Goal: Information Seeking & Learning: Understand process/instructions

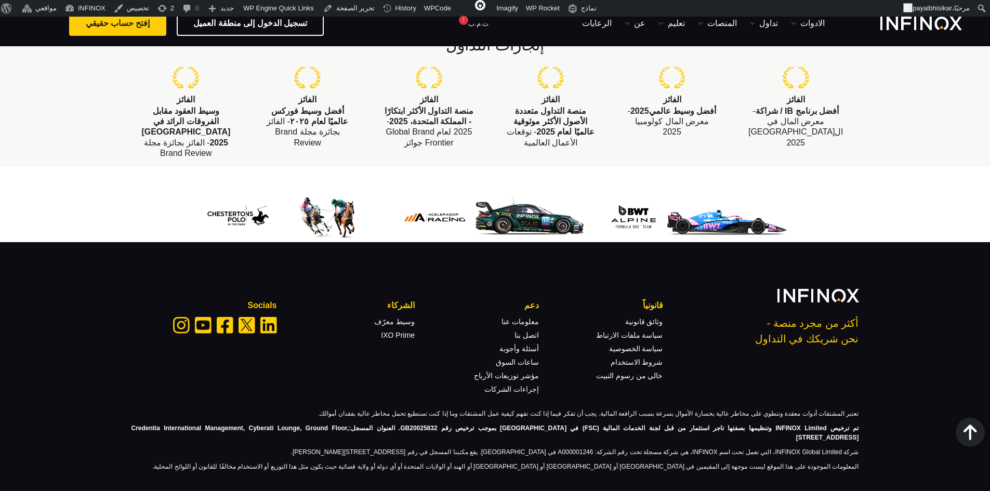
scroll to position [1154, 0]
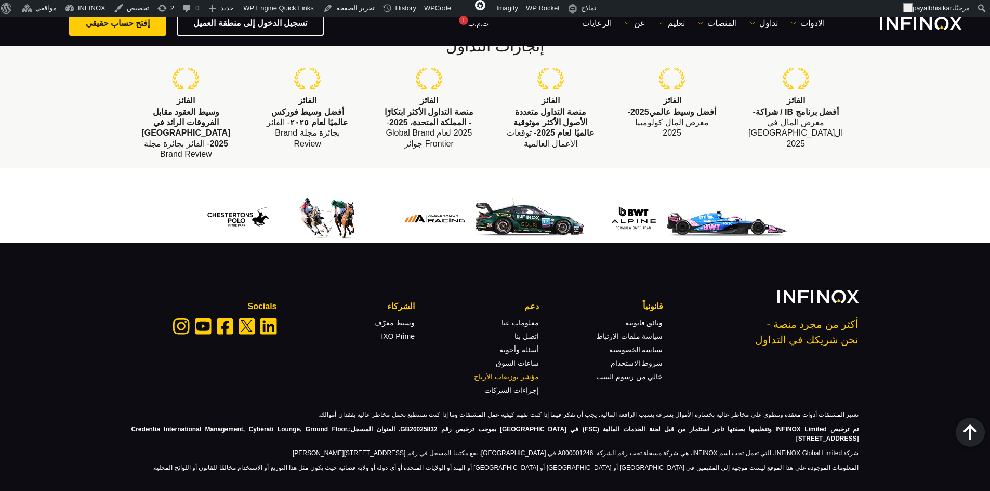
click at [527, 373] on link "مؤشر توزيعات الأرباح" at bounding box center [506, 377] width 65 height 8
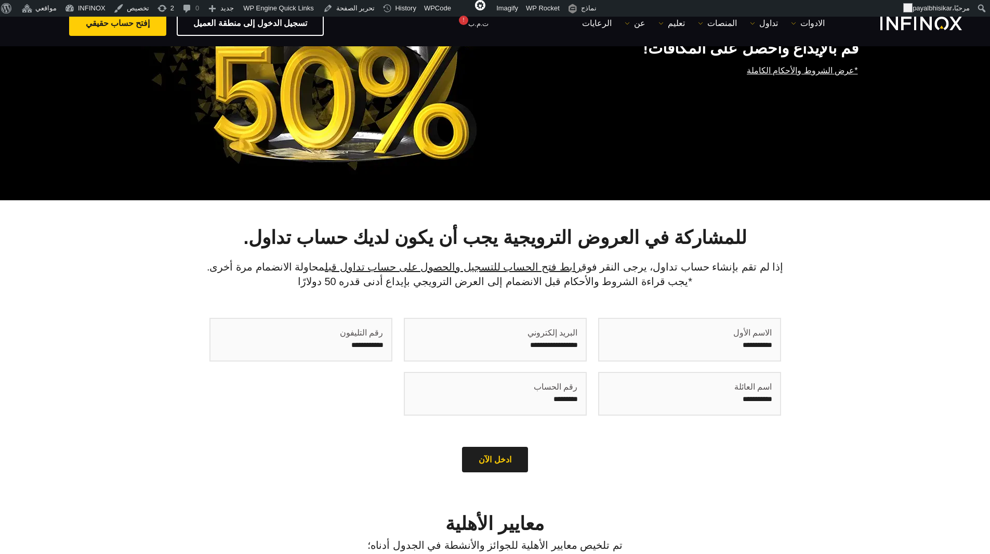
click at [176, 238] on h2 "للمشاركة في العروض الترويجية يجب أن يكون لديك حساب تداول." at bounding box center [496, 237] width 728 height 23
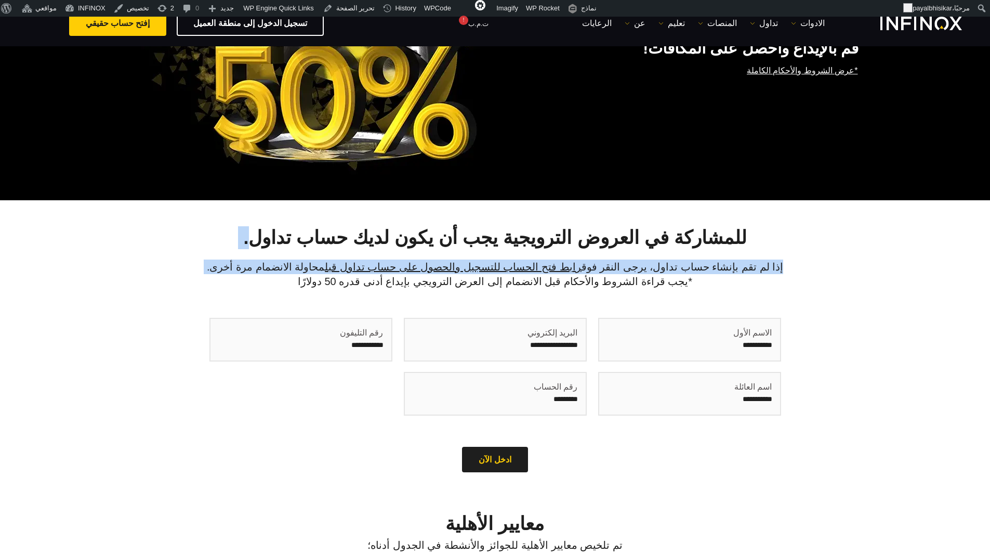
drag, startPoint x: 648, startPoint y: 287, endPoint x: 294, endPoint y: 233, distance: 358.6
click at [294, 234] on div "للمشاركة في العروض الترويجية يجب أن يكون لديك حساب تداول. إذا لم تقم بإنشاء حسا…" at bounding box center [495, 351] width 749 height 250
click at [237, 229] on h2 "للمشاركة في العروض الترويجية يجب أن يكون لديك حساب تداول." at bounding box center [496, 237] width 728 height 23
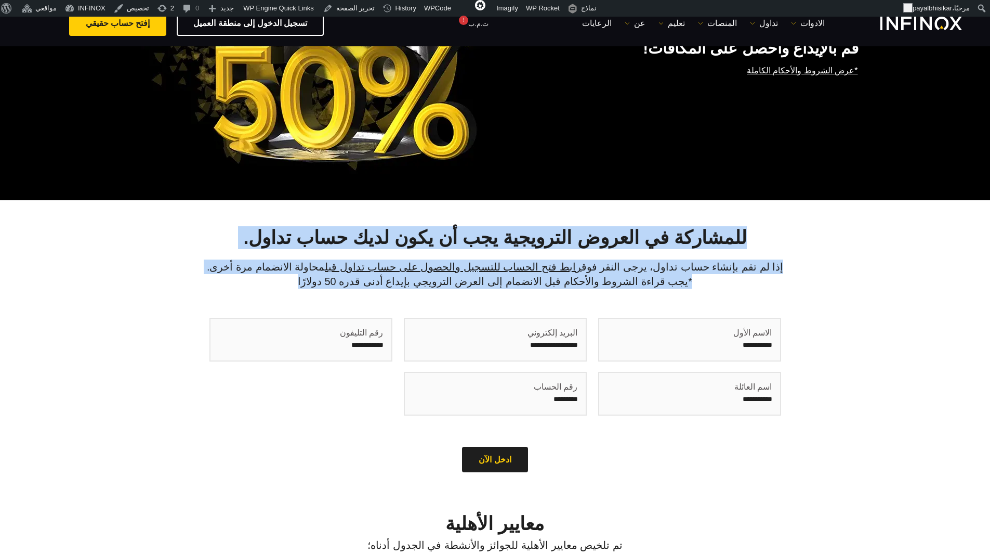
drag, startPoint x: 710, startPoint y: 234, endPoint x: 342, endPoint y: 279, distance: 370.3
click at [342, 279] on div "للمشاركة في العروض الترويجية يجب أن يكون لديك حساب تداول. إذا لم تقم بإنشاء حسا…" at bounding box center [495, 351] width 749 height 250
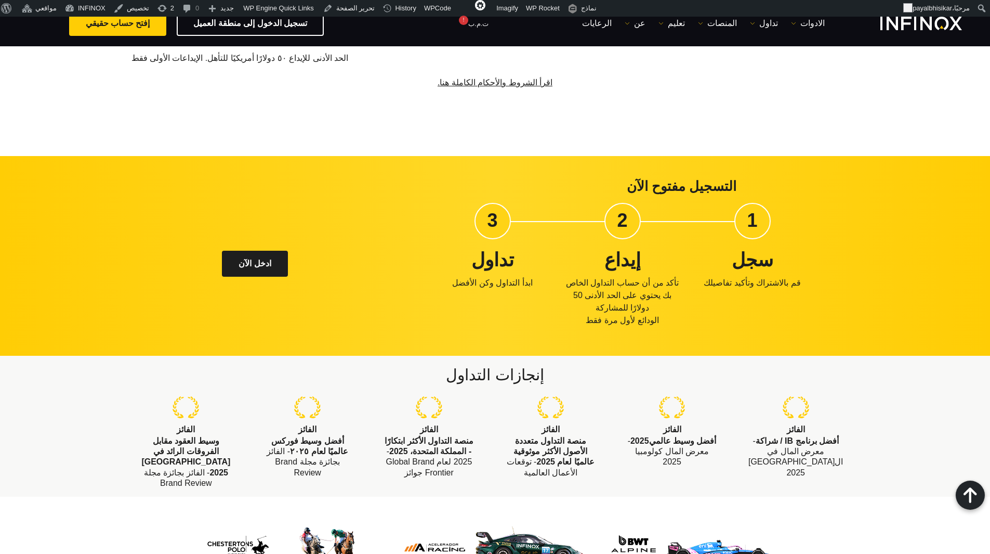
scroll to position [884, 0]
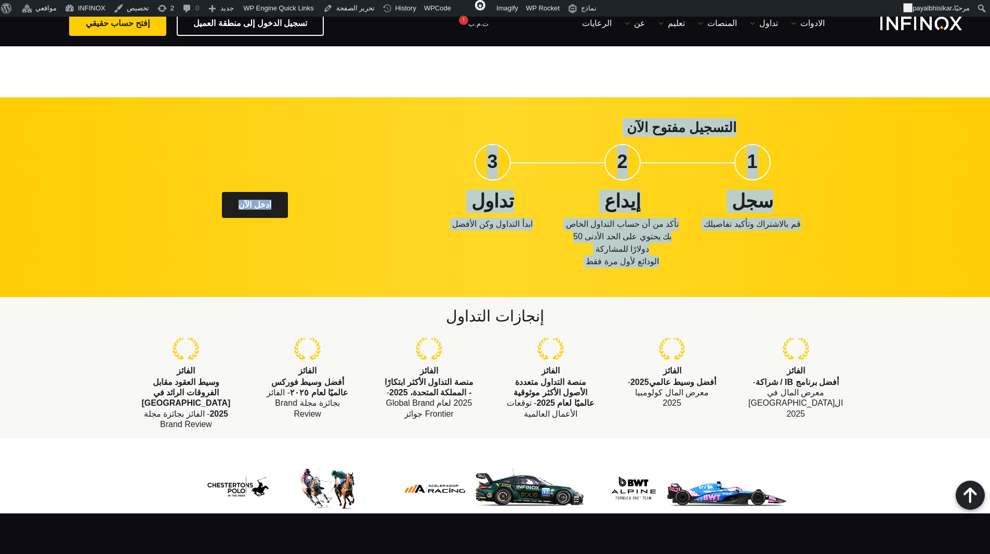
drag, startPoint x: 738, startPoint y: 124, endPoint x: 123, endPoint y: 213, distance: 621.0
click at [124, 214] on div "التسجيل مفتوح الآن 1 سجل قم بالاشتراك وتأكيد تفاصيلك 2 إيداع الودائع لأول مرة ف…" at bounding box center [495, 197] width 749 height 158
click at [114, 210] on div "التسجيل مفتوح الآن 1 سجل قم بالاشتراك وتأكيد تفاصيلك 2 إيداع الودائع لأول مرة ف…" at bounding box center [495, 196] width 990 height 199
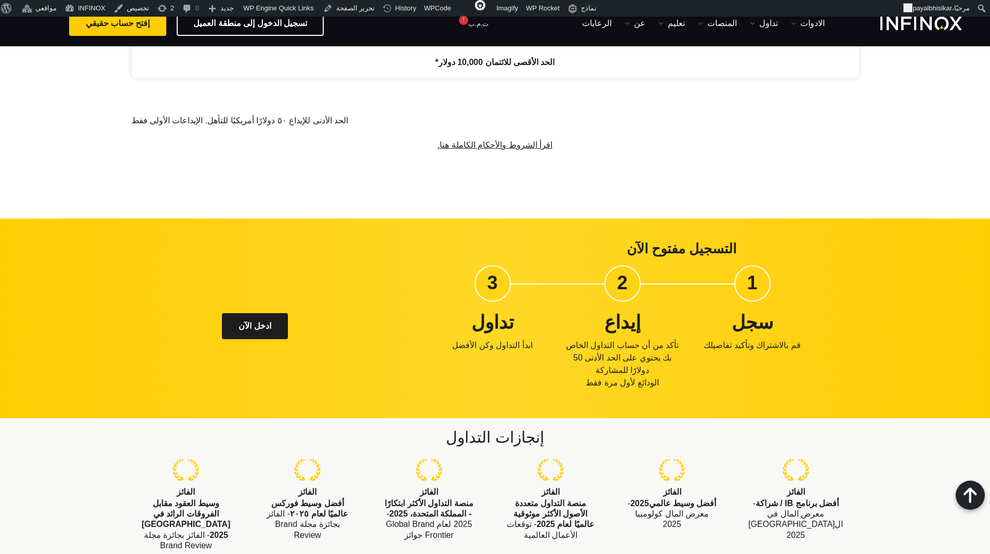
scroll to position [676, 0]
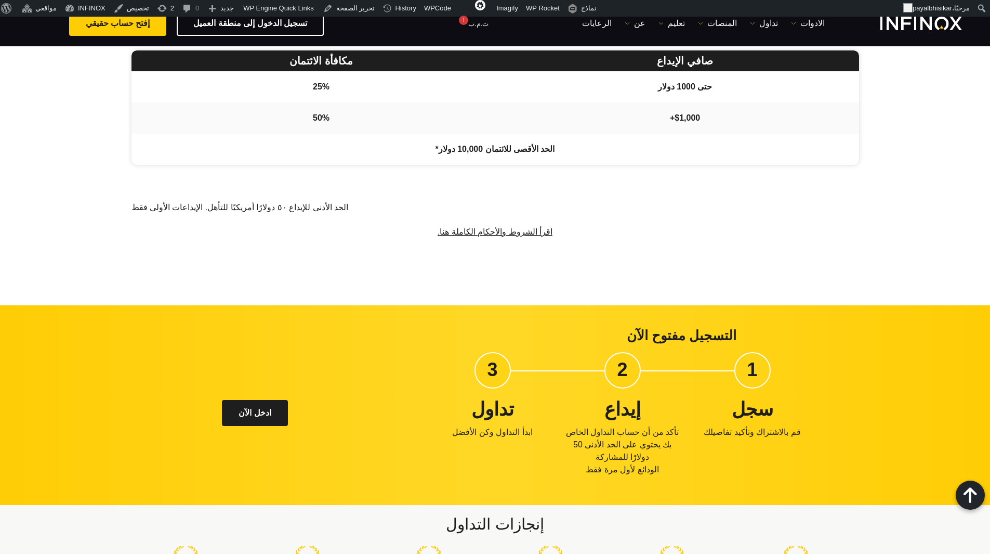
click at [128, 179] on div "معايير الأهلية تم تلخيص معايير الأهلية للجوائز والأنشطة في الجدول أدناه؛ صافي ا…" at bounding box center [495, 120] width 749 height 256
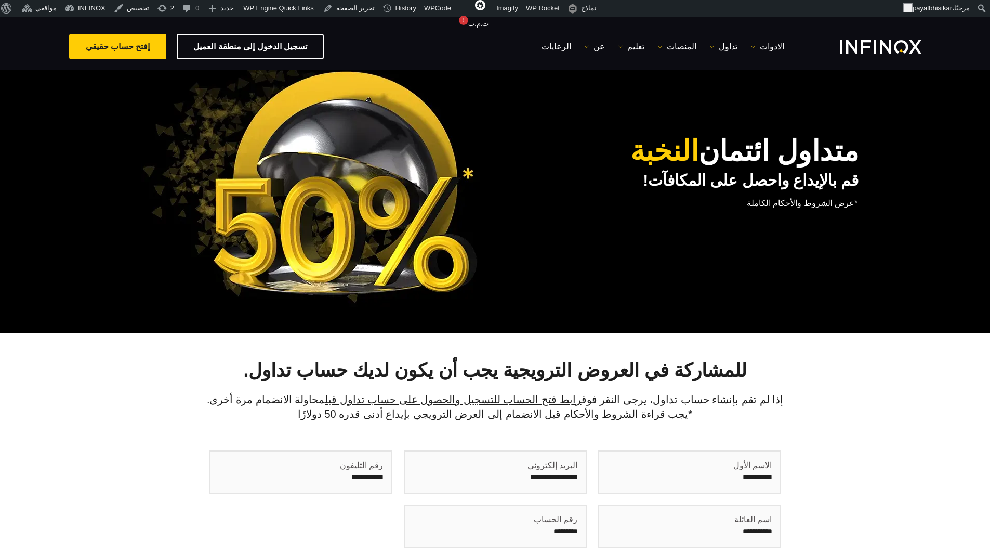
scroll to position [0, 0]
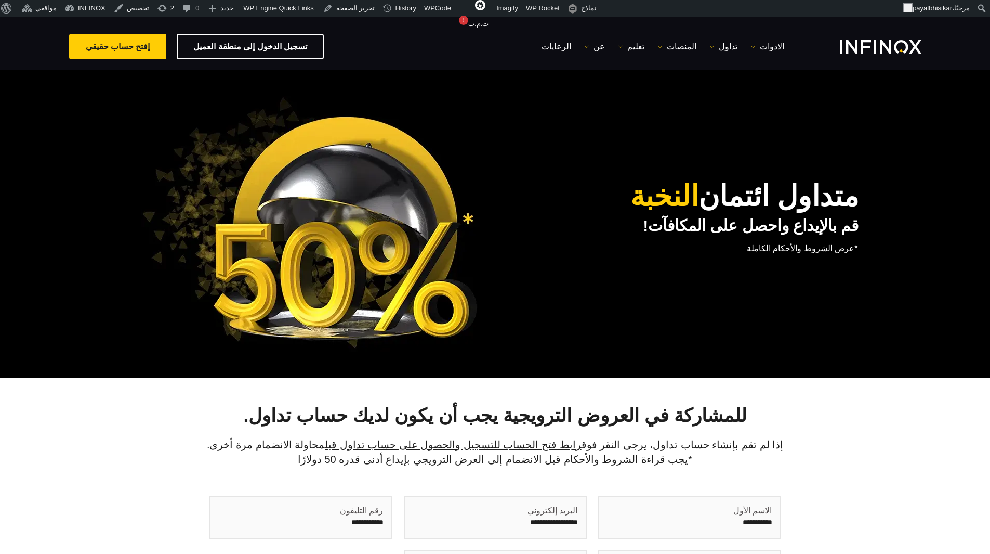
click at [562, 276] on div "متداول ائتمان النخبة قم بالإيداع واحصل على المكافآت! *عرض الشروط والأحكام الكام…" at bounding box center [674, 223] width 370 height 125
click at [564, 274] on div "متداول ائتمان النخبة قم بالإيداع واحصل على المكافآت! *عرض الشروط والأحكام الكام…" at bounding box center [674, 223] width 370 height 125
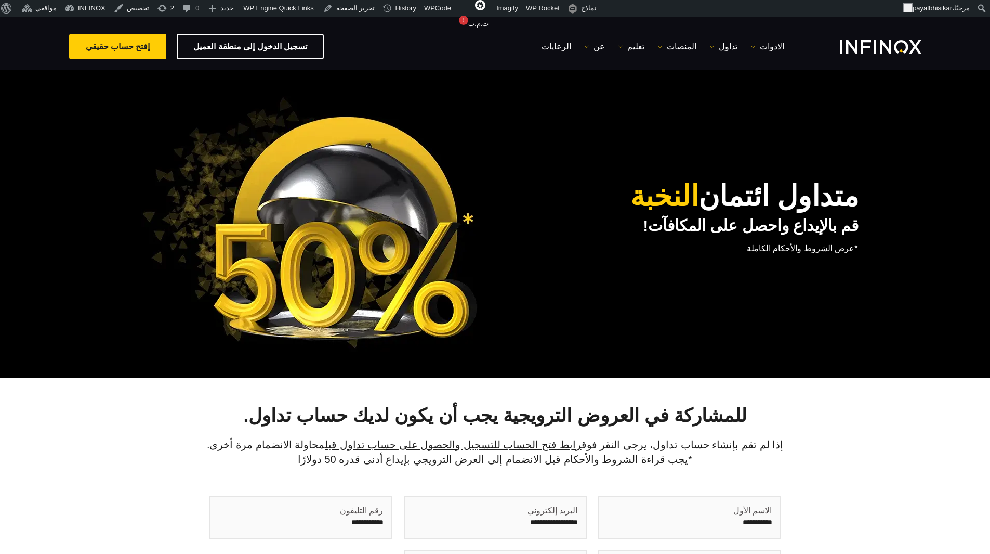
click at [840, 308] on div "متداول ائتمان النخبة قم بالإيداع واحصل على المكافآت! *عرض الشروط والأحكام الكام…" at bounding box center [496, 223] width 728 height 258
click at [901, 207] on div "متداول ائتمان النخبة قم بالإيداع واحصل على المكافآت! *عرض الشروط والأحكام الكام…" at bounding box center [495, 223] width 990 height 310
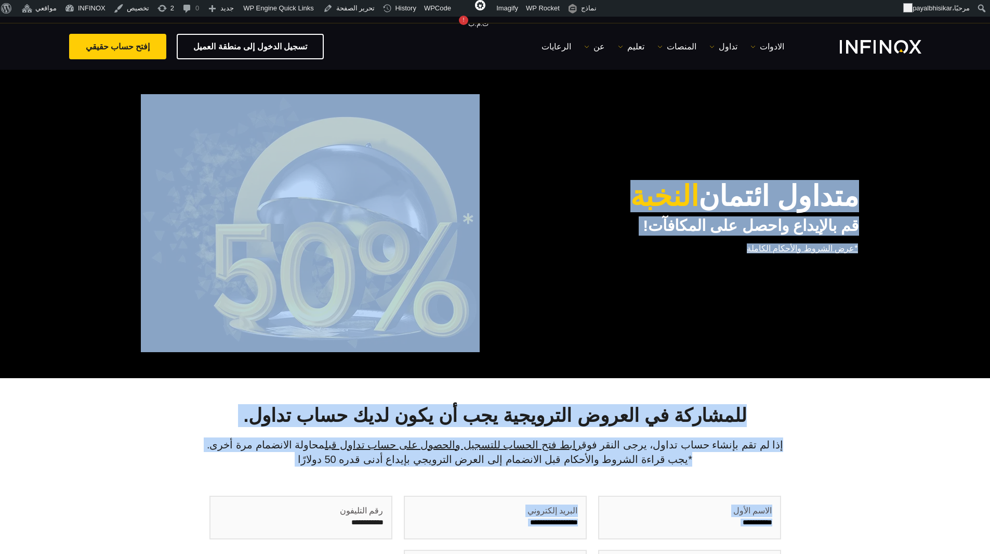
drag, startPoint x: 884, startPoint y: 180, endPoint x: 149, endPoint y: 414, distance: 772.0
click at [140, 408] on h2 "للمشاركة في العروض الترويجية يجب أن يكون لديك حساب تداول." at bounding box center [496, 415] width 728 height 23
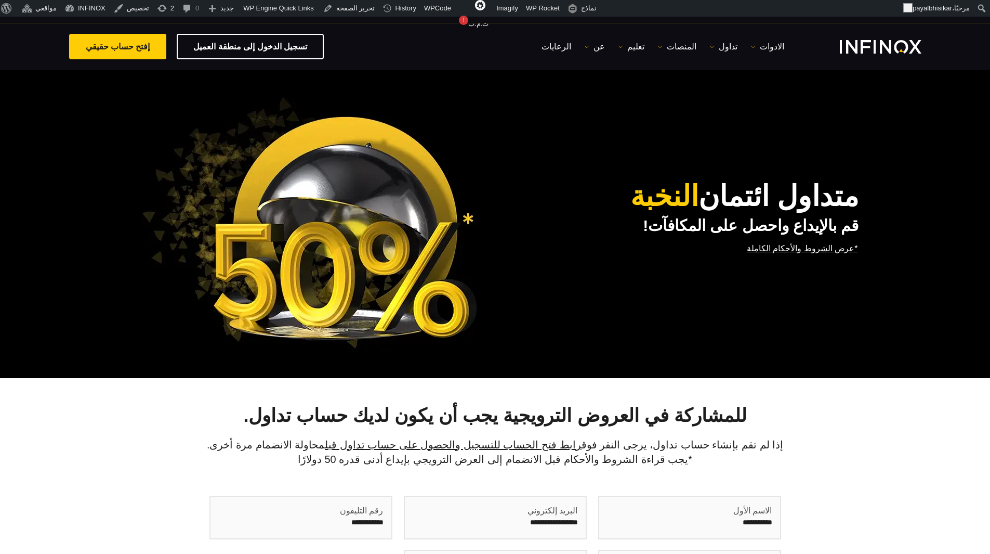
scroll to position [52, 0]
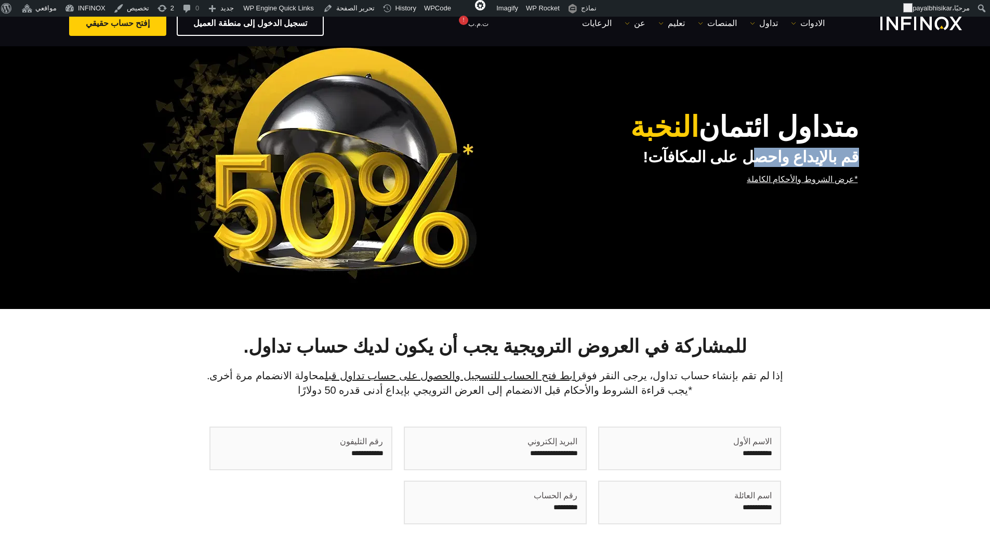
drag, startPoint x: 651, startPoint y: 128, endPoint x: 766, endPoint y: 153, distance: 117.0
click at [766, 153] on div "متداول ائتمان النخبة قم بالإيداع واحصل على المكافآت! *عرض الشروط والأحكام الكام…" at bounding box center [674, 154] width 370 height 125
click at [696, 234] on div "متداول ائتمان النخبة قم بالإيداع واحصل على المكافآت! *عرض الشروط والأحكام الكام…" at bounding box center [496, 154] width 728 height 258
drag, startPoint x: 874, startPoint y: 125, endPoint x: 749, endPoint y: 178, distance: 136.1
click at [749, 178] on div "متداول ائتمان النخبة قم بالإيداع واحصل على المكافآت! *عرض الشروط والأحكام الكام…" at bounding box center [495, 154] width 990 height 310
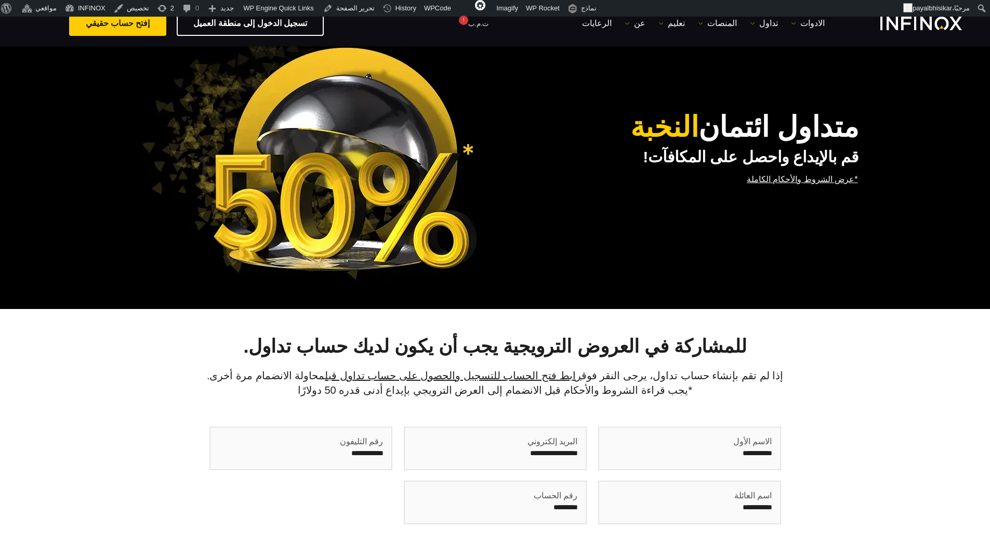
click at [736, 184] on div "متداول ائتمان النخبة قم بالإيداع واحصل على المكافآت! *عرض الشروط والأحكام الكام…" at bounding box center [674, 154] width 370 height 125
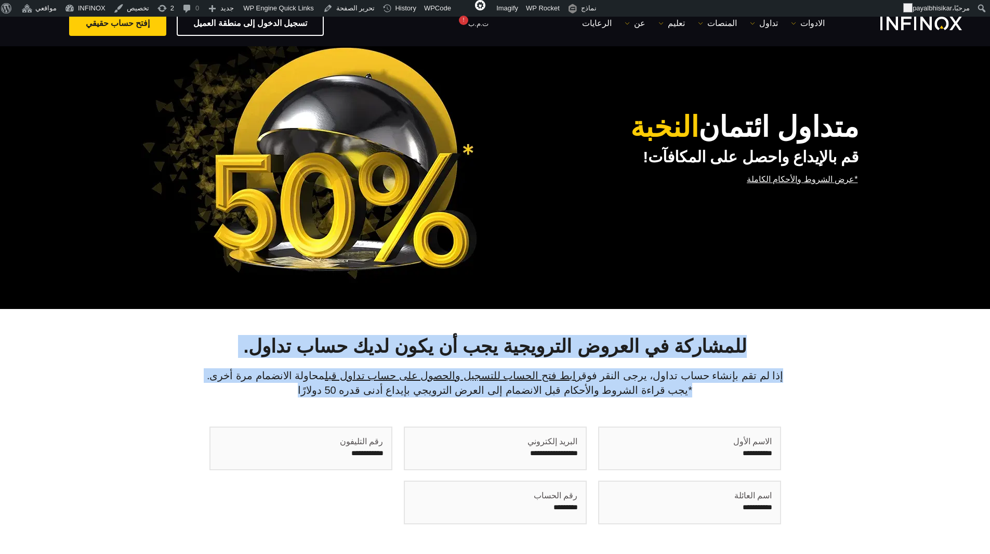
drag, startPoint x: 713, startPoint y: 337, endPoint x: 341, endPoint y: 390, distance: 375.4
click at [341, 390] on div "للمشاركة في العروض الترويجية يجب أن يكون لديك حساب تداول. إذا لم تقم بإنشاء حسا…" at bounding box center [495, 460] width 749 height 250
click at [341, 390] on p "إذا لم تقم بإنشاء حساب تداول، يرجى النقر فوق رابط فتح الحساب للتسجيل والحصول عل…" at bounding box center [496, 382] width 728 height 29
drag, startPoint x: 752, startPoint y: 348, endPoint x: 320, endPoint y: 388, distance: 433.9
click at [320, 388] on div "للمشاركة في العروض الترويجية يجب أن يكون لديك حساب تداول. إذا لم تقم بإنشاء حسا…" at bounding box center [495, 460] width 749 height 250
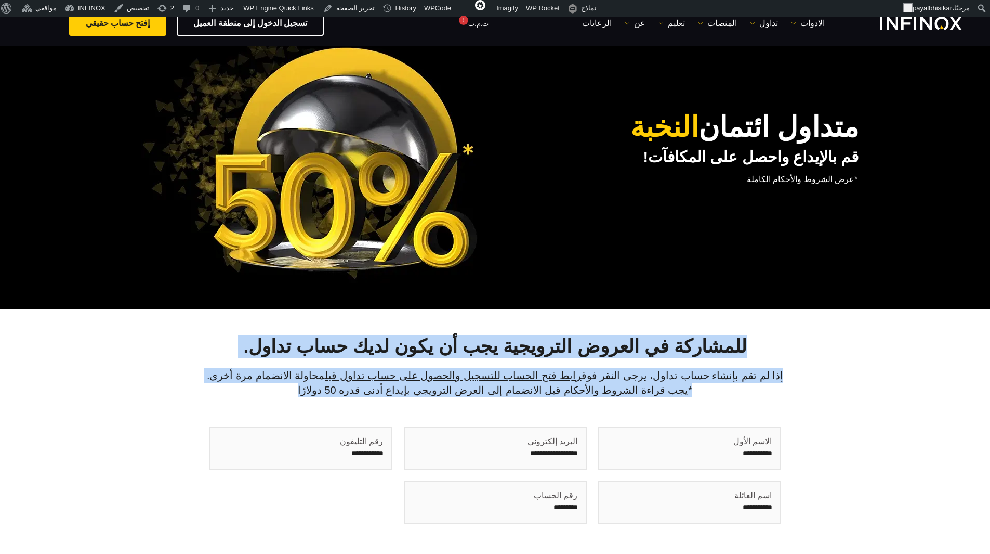
click at [322, 392] on p "إذا لم تقم بإنشاء حساب تداول، يرجى النقر فوق رابط فتح الحساب للتسجيل والحصول عل…" at bounding box center [496, 382] width 728 height 29
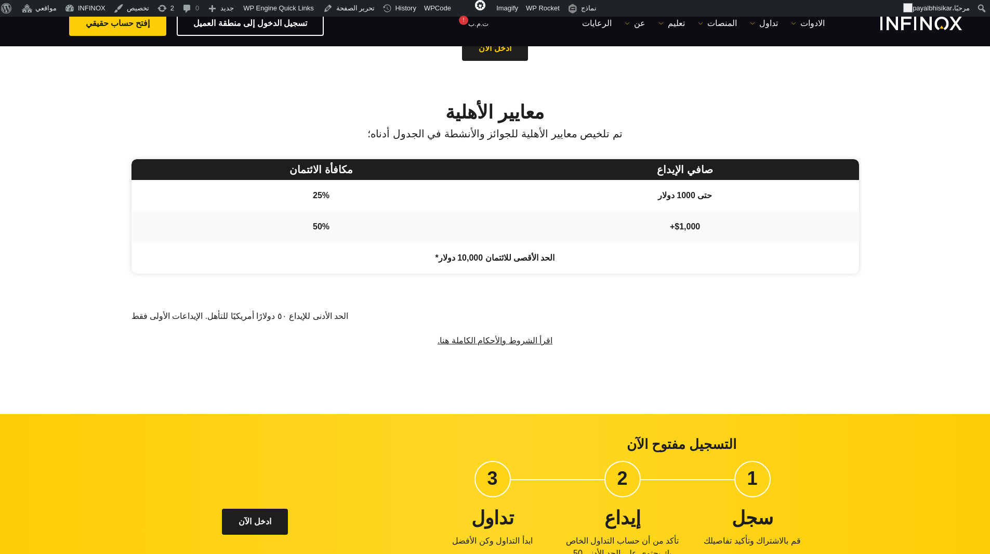
scroll to position [572, 0]
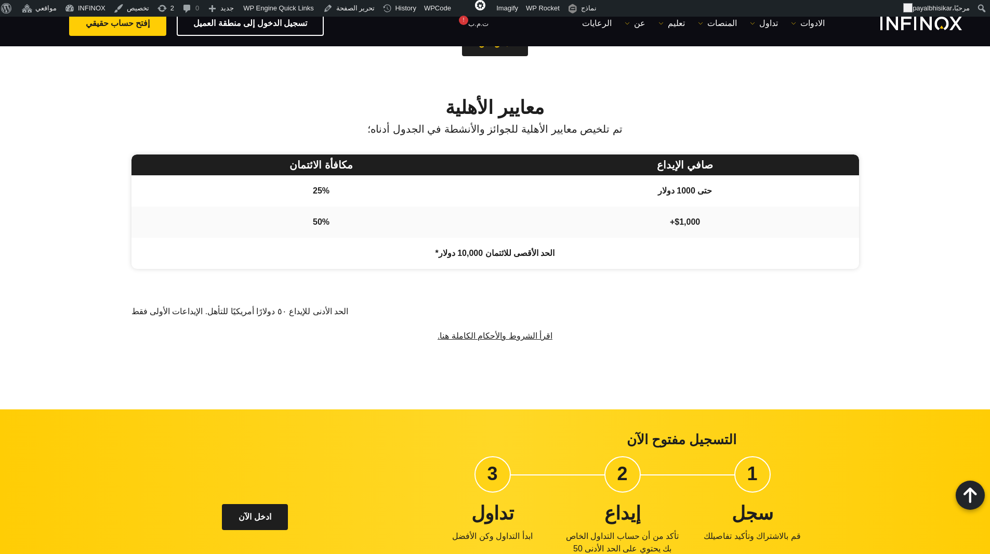
drag, startPoint x: 723, startPoint y: 177, endPoint x: 468, endPoint y: 381, distance: 326.3
click at [468, 381] on div "متداول ائتمان النخبة قم بالإيداع واحصل على المكافآت! *عرض الشروط والأحكام الكام…" at bounding box center [495, 41] width 990 height 1134
click at [468, 381] on div "معايير الأهلية تم تلخيص معايير الأهلية للجوائز والأنشطة في الجدول أدناه؛ صافي ا…" at bounding box center [495, 247] width 990 height 323
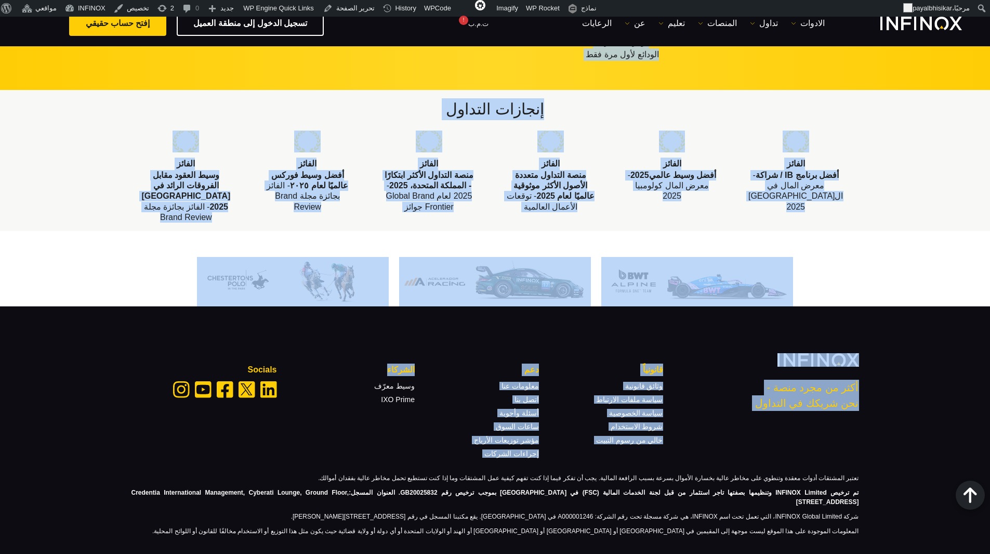
scroll to position [1091, 0]
drag, startPoint x: 881, startPoint y: 180, endPoint x: 76, endPoint y: 442, distance: 846.4
click at [111, 410] on div "أكثر من مجرد منصة - نحن شريكك في التداول قانونياً وثائق قانونية سياسة ملفات الا…" at bounding box center [495, 431] width 990 height 250
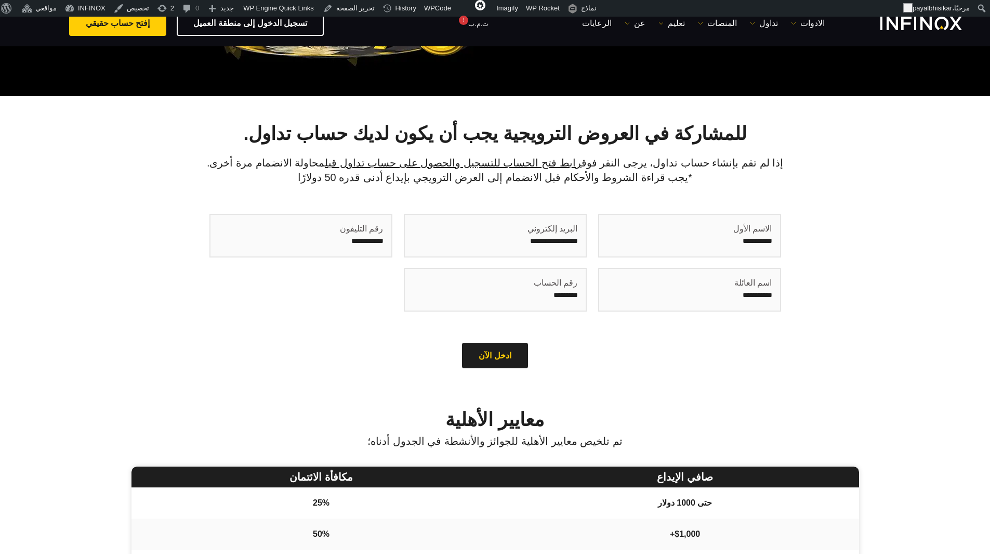
scroll to position [259, 0]
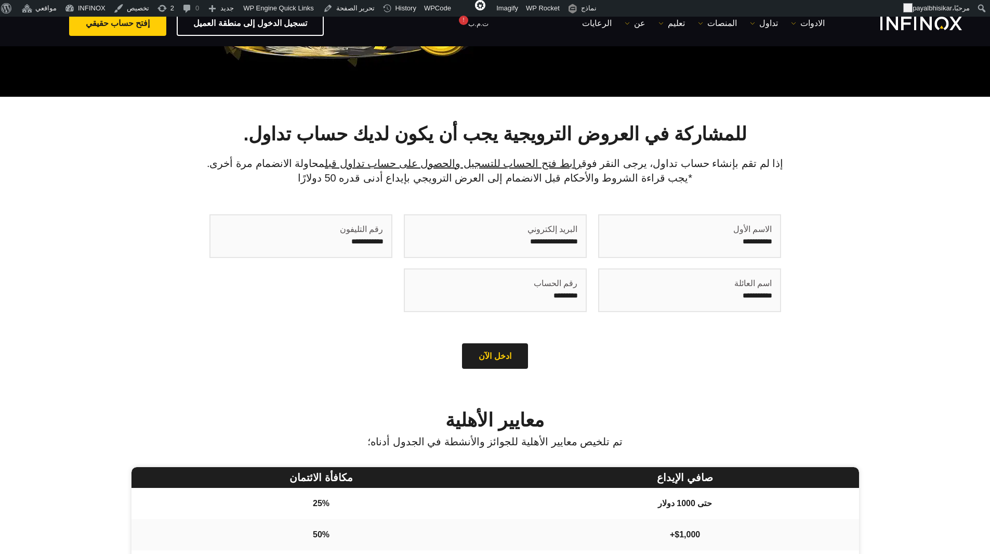
click at [325, 136] on strong "للمشاركة في العروض الترويجية يجب أن يكون لديك حساب تداول." at bounding box center [494, 133] width 503 height 21
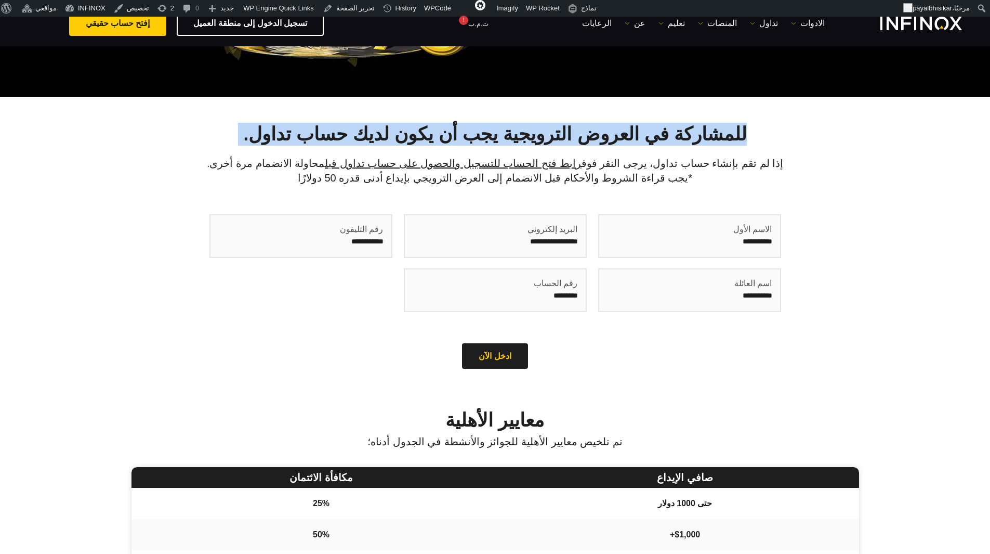
click at [325, 136] on strong "للمشاركة في العروض الترويجية يجب أن يكون لديك حساب تداول." at bounding box center [494, 133] width 503 height 21
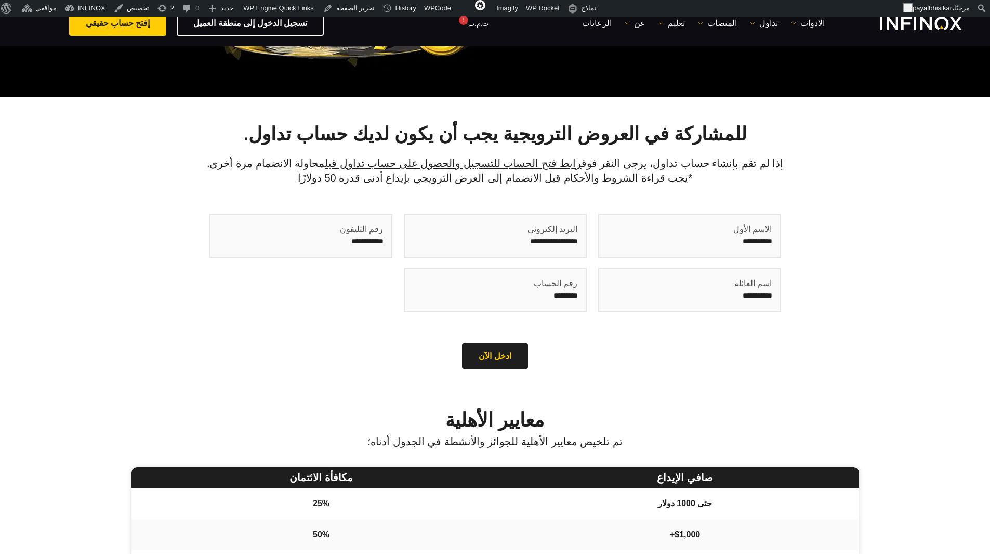
click at [136, 212] on div "للمشاركة في العروض الترويجية يجب أن يكون لديك حساب تداول. إذا لم تقم بإنشاء حسا…" at bounding box center [495, 248] width 749 height 250
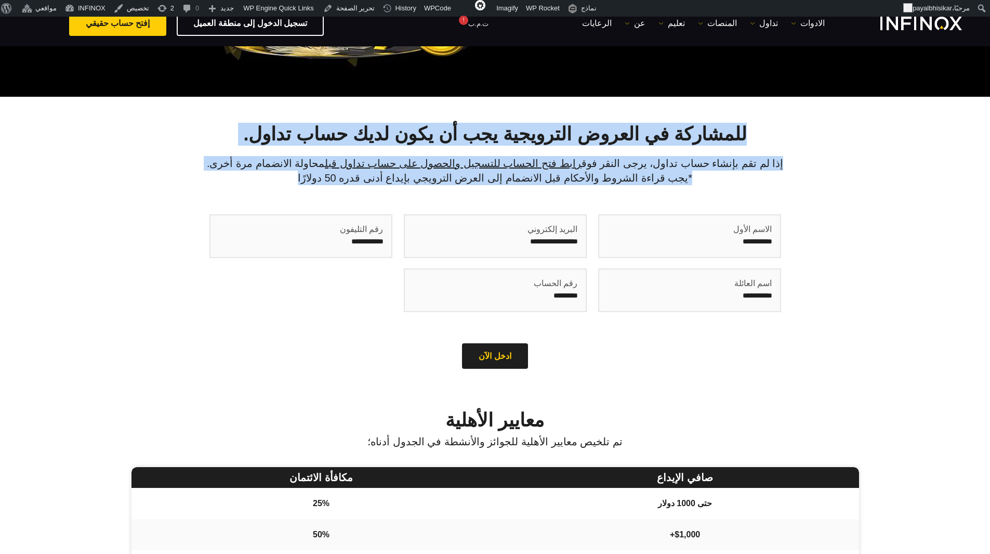
drag, startPoint x: 709, startPoint y: 133, endPoint x: 340, endPoint y: 177, distance: 371.8
click at [340, 177] on div "للمشاركة في العروض الترويجية يجب أن يكون لديك حساب تداول. إذا لم تقم بإنشاء حسا…" at bounding box center [495, 248] width 749 height 250
click at [322, 175] on p "إذا لم تقم بإنشاء حساب تداول، يرجى النقر فوق رابط فتح الحساب للتسجيل والحصول عل…" at bounding box center [496, 170] width 728 height 29
drag, startPoint x: 715, startPoint y: 132, endPoint x: 330, endPoint y: 172, distance: 387.3
click at [337, 172] on div "للمشاركة في العروض الترويجية يجب أن يكون لديك حساب تداول. إذا لم تقم بإنشاء حسا…" at bounding box center [495, 248] width 749 height 250
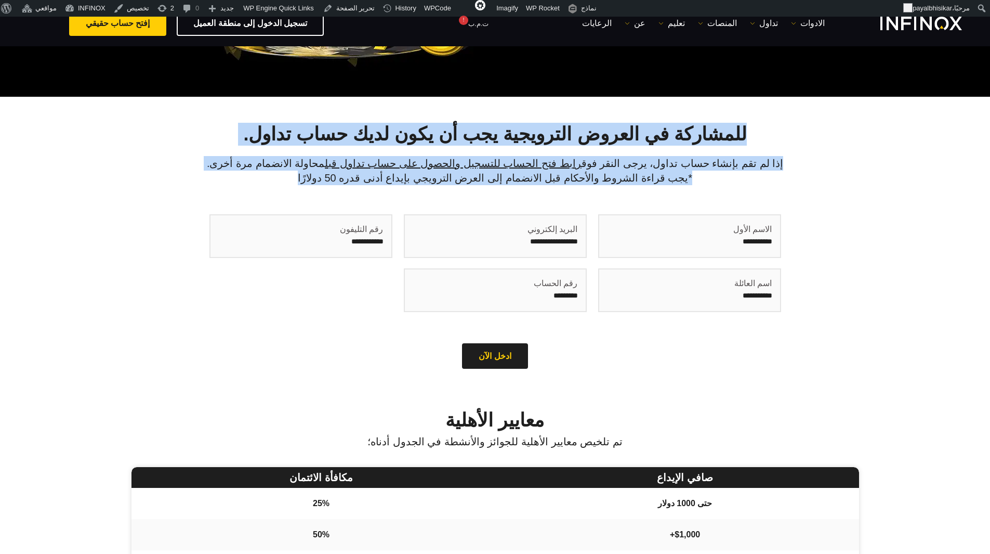
click at [326, 180] on p "إذا لم تقم بإنشاء حساب تداول، يرجى النقر فوق رابط فتح الحساب للتسجيل والحصول عل…" at bounding box center [496, 170] width 728 height 29
drag, startPoint x: 715, startPoint y: 133, endPoint x: 342, endPoint y: 180, distance: 376.3
click at [342, 180] on div "للمشاركة في العروض الترويجية يجب أن يكون لديك حساب تداول. إذا لم تقم بإنشاء حسا…" at bounding box center [495, 248] width 749 height 250
click at [168, 156] on p "إذا لم تقم بإنشاء حساب تداول، يرجى النقر فوق رابط فتح الحساب للتسجيل والحصول عل…" at bounding box center [496, 170] width 728 height 29
drag, startPoint x: 703, startPoint y: 133, endPoint x: 342, endPoint y: 176, distance: 363.4
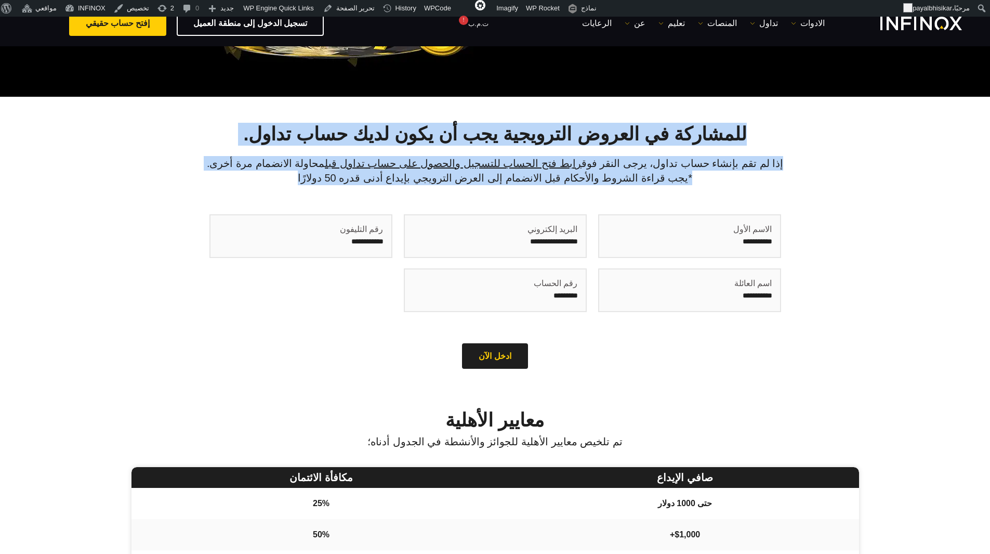
click at [342, 176] on div "للمشاركة في العروض الترويجية يجب أن يكون لديك حساب تداول. إذا لم تقم بإنشاء حسا…" at bounding box center [495, 248] width 749 height 250
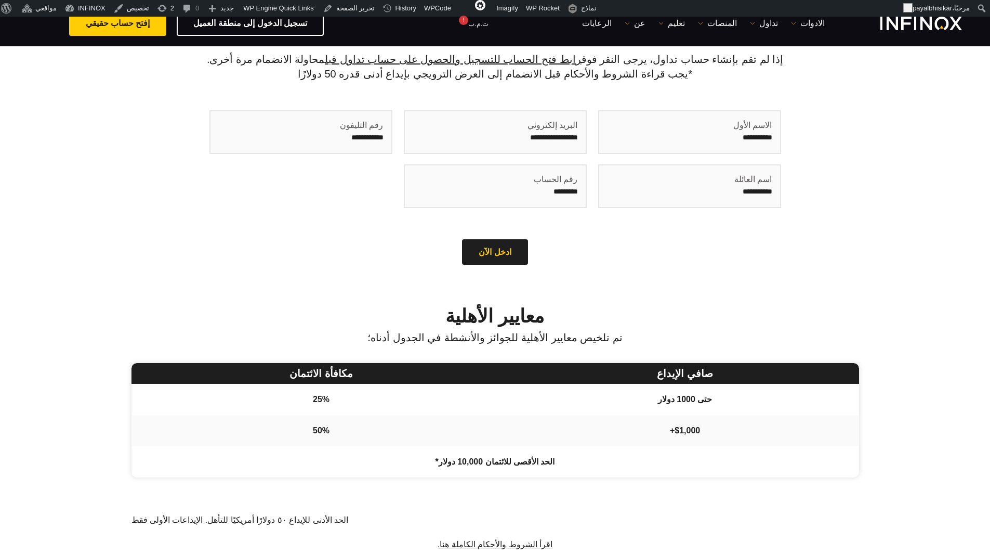
click at [325, 259] on div "First Name (مطلوب) Last Name (مطلوب) Email (مطلوب) Trading Account number (مطلو…" at bounding box center [496, 185] width 572 height 166
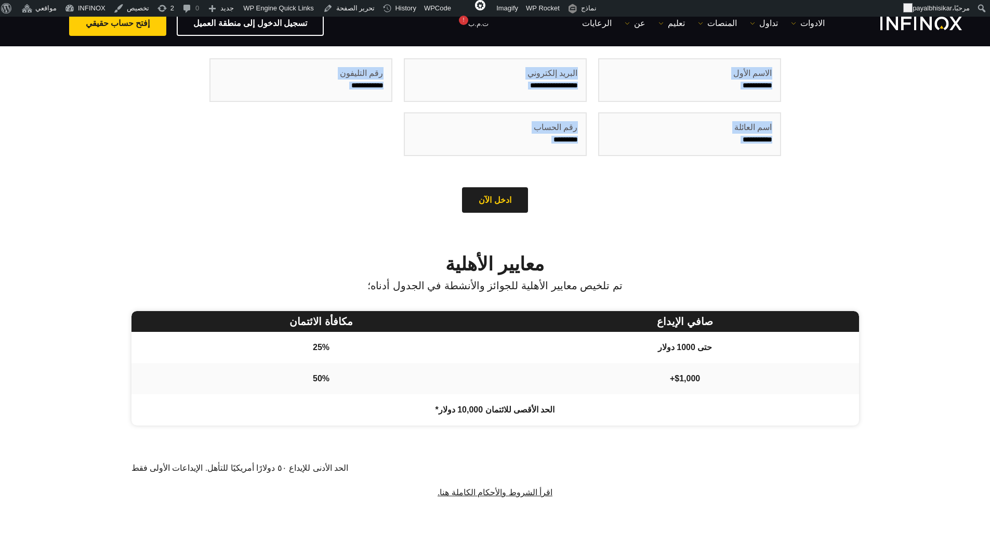
scroll to position [467, 0]
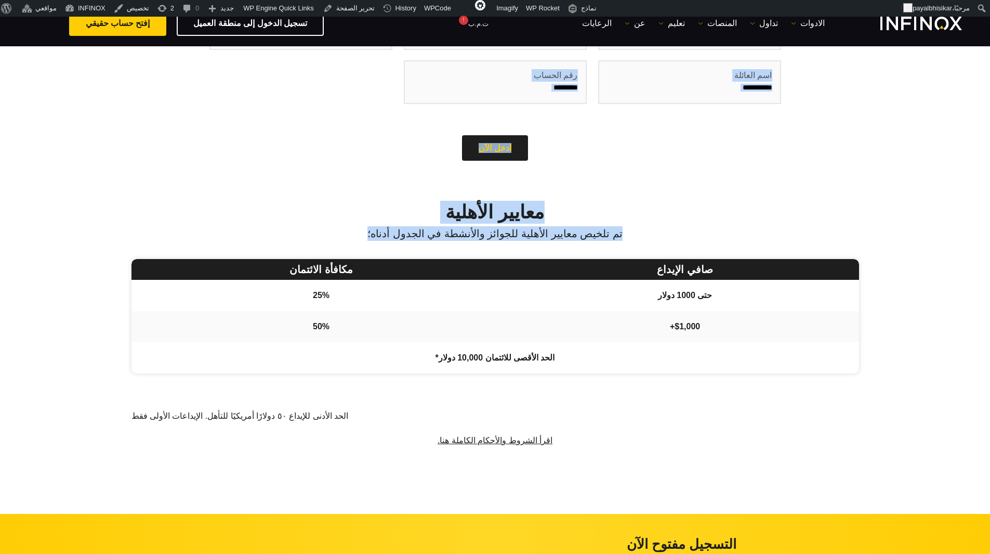
drag, startPoint x: 712, startPoint y: 134, endPoint x: 390, endPoint y: 230, distance: 335.6
click at [390, 230] on div "متداول ائتمان النخبة قم بالإيداع واحصل على المكافآت! *عرض الشروط والأحكام الكام…" at bounding box center [495, 146] width 990 height 1134
click at [372, 216] on h2 "معايير الأهلية" at bounding box center [496, 212] width 728 height 23
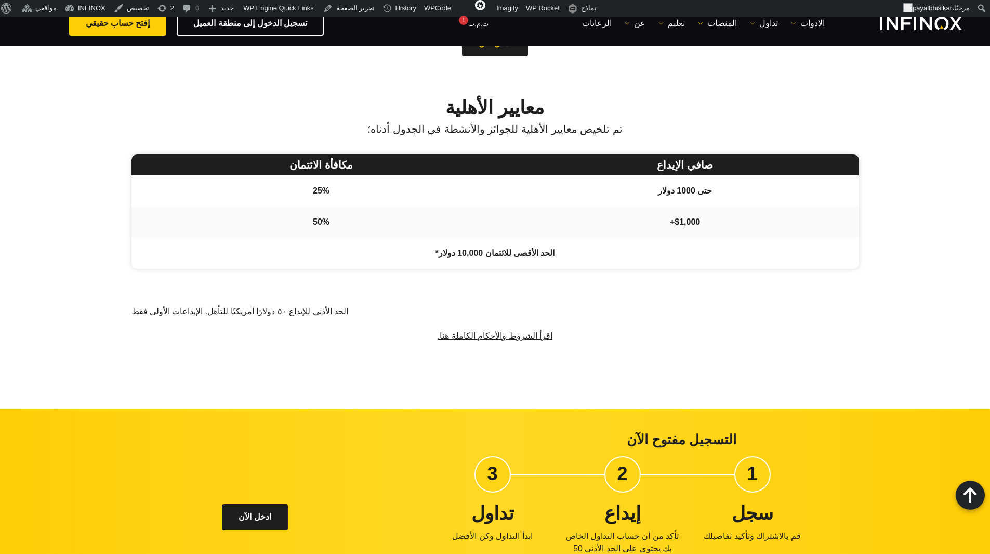
scroll to position [624, 0]
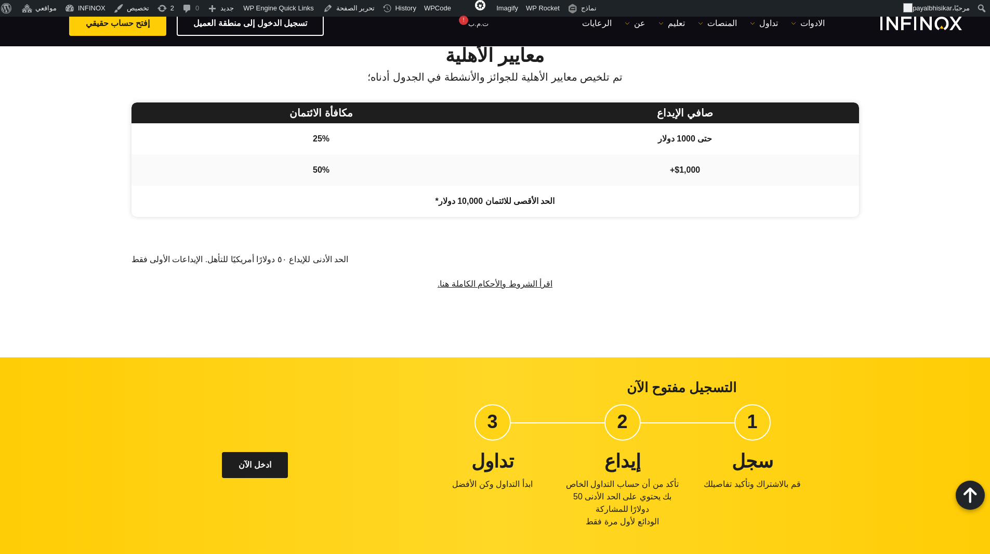
drag, startPoint x: 863, startPoint y: 189, endPoint x: 344, endPoint y: 322, distance: 535.8
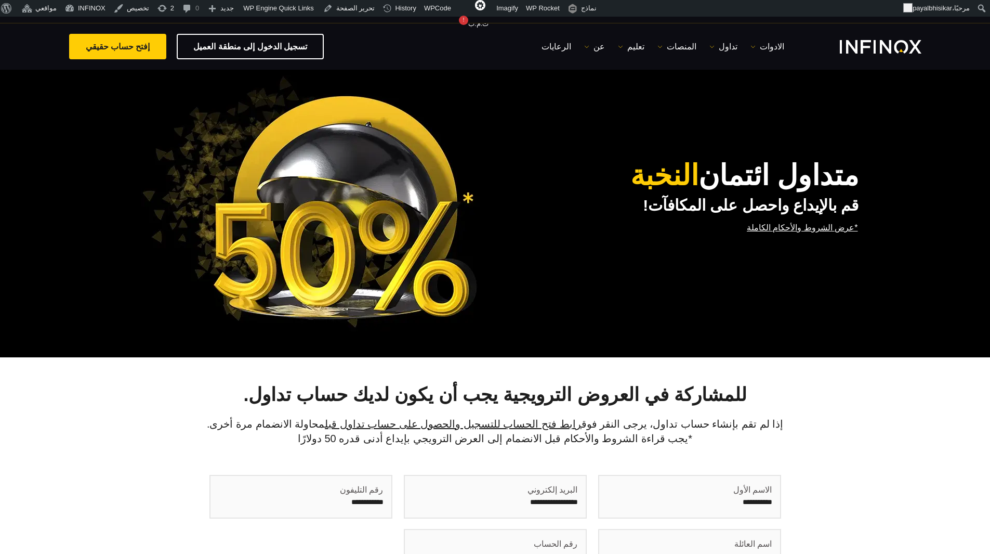
scroll to position [0, 0]
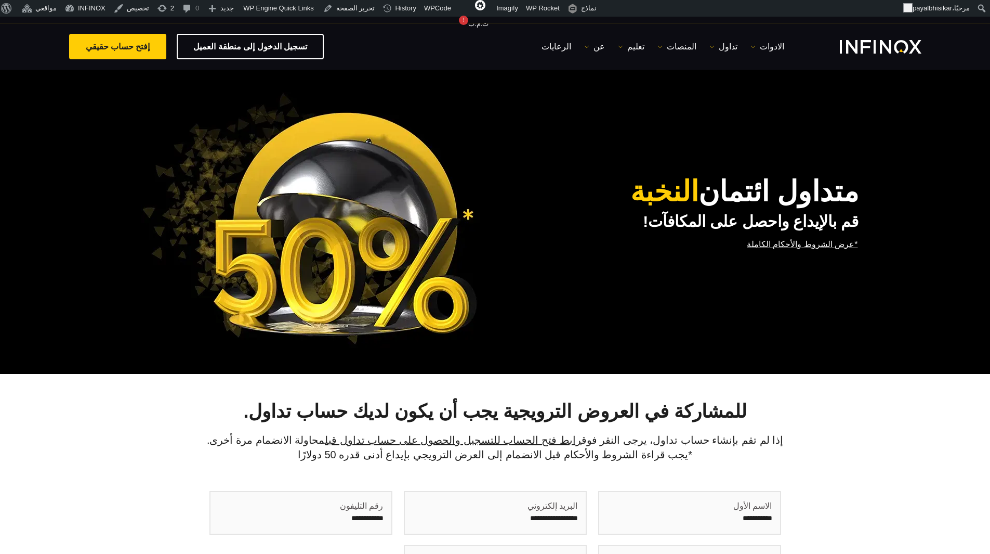
click at [580, 222] on h2 "قم بالإيداع واحصل على المكافآت!" at bounding box center [674, 221] width 370 height 19
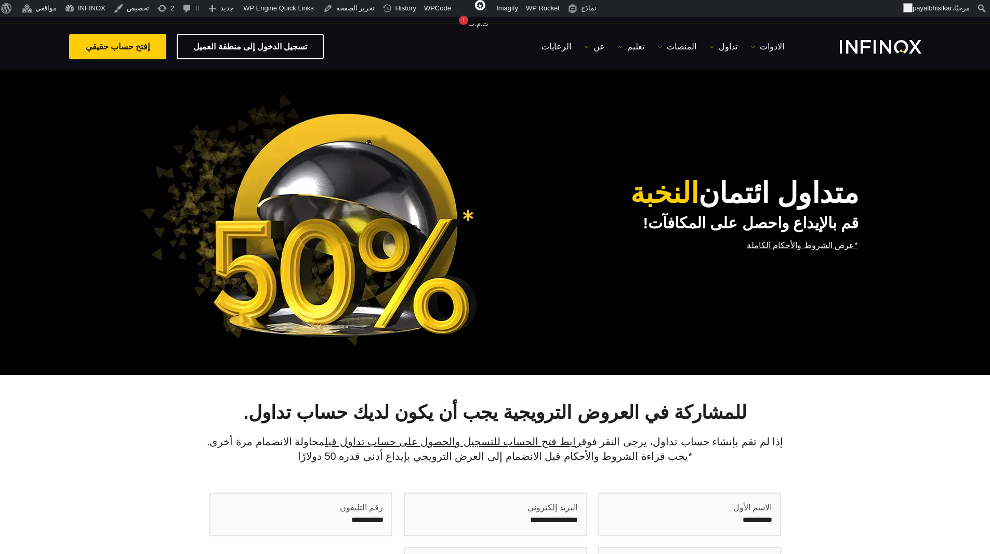
click at [572, 204] on h1 "متداول ائتمان النخبة" at bounding box center [674, 193] width 370 height 30
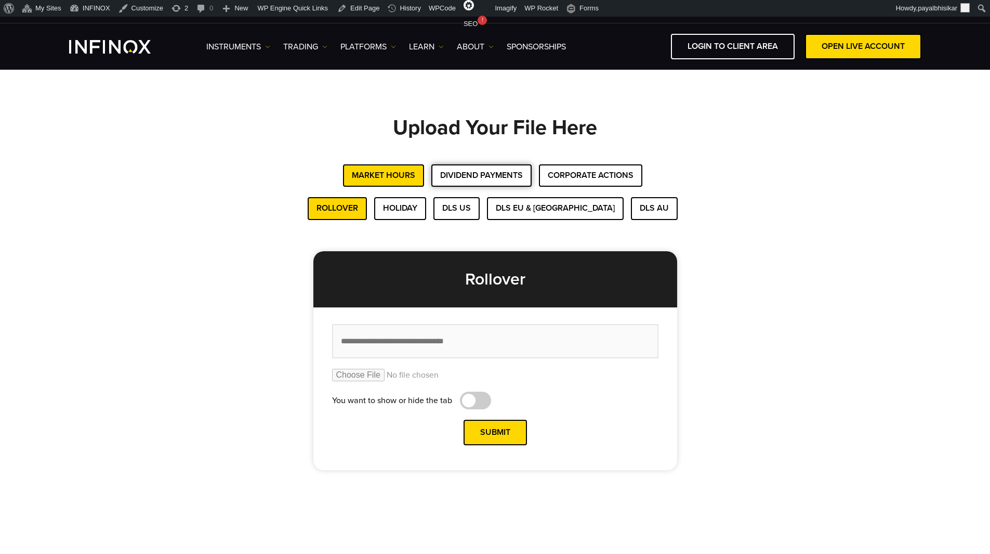
click at [463, 171] on button "Dividend Payments" at bounding box center [482, 175] width 100 height 22
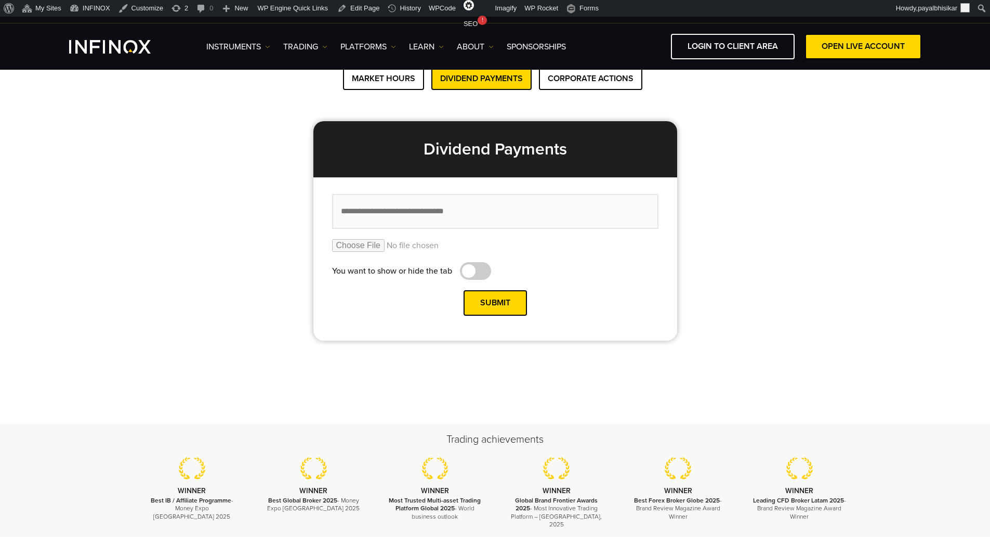
scroll to position [104, 0]
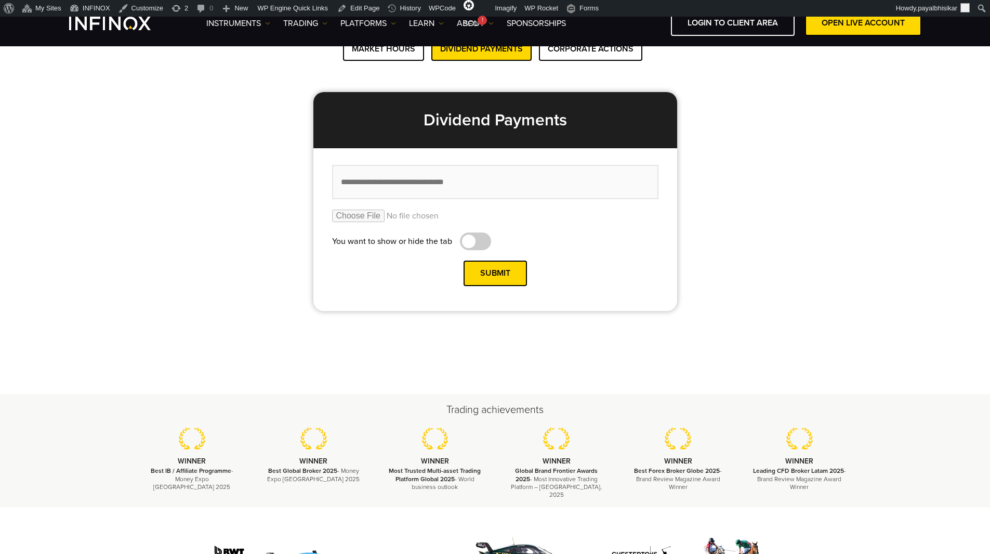
click at [373, 216] on input "file" at bounding box center [495, 216] width 327 height 12
type input "**********"
click at [456, 187] on input "text" at bounding box center [495, 182] width 327 height 35
paste input "**********"
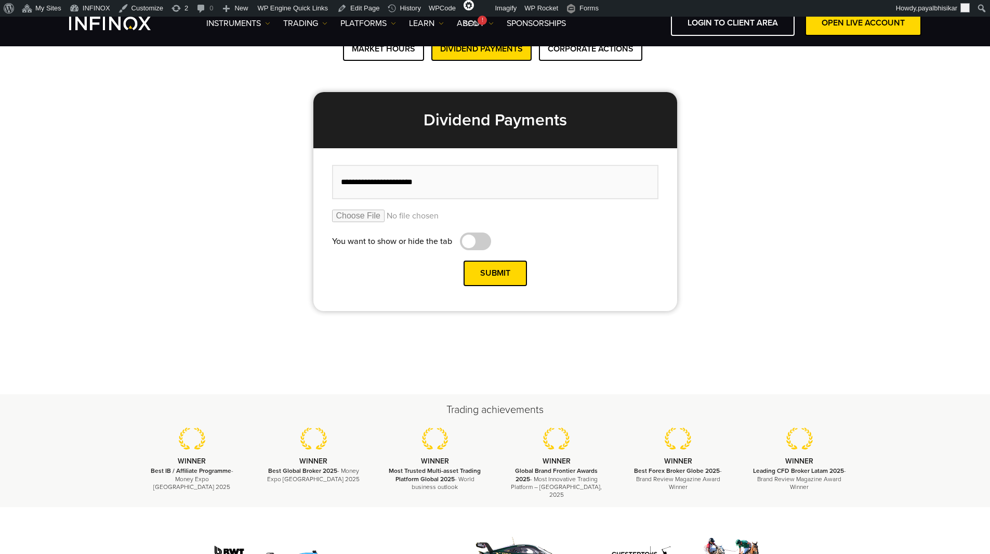
click at [371, 184] on input "**********" at bounding box center [495, 182] width 327 height 35
click at [377, 181] on input "**********" at bounding box center [495, 182] width 327 height 35
click at [876, 304] on div "Upload Your File Here Market Hours Dividend Payments Corporate Actions Rollover…" at bounding box center [495, 168] width 990 height 451
click at [377, 184] on input "**********" at bounding box center [495, 182] width 327 height 35
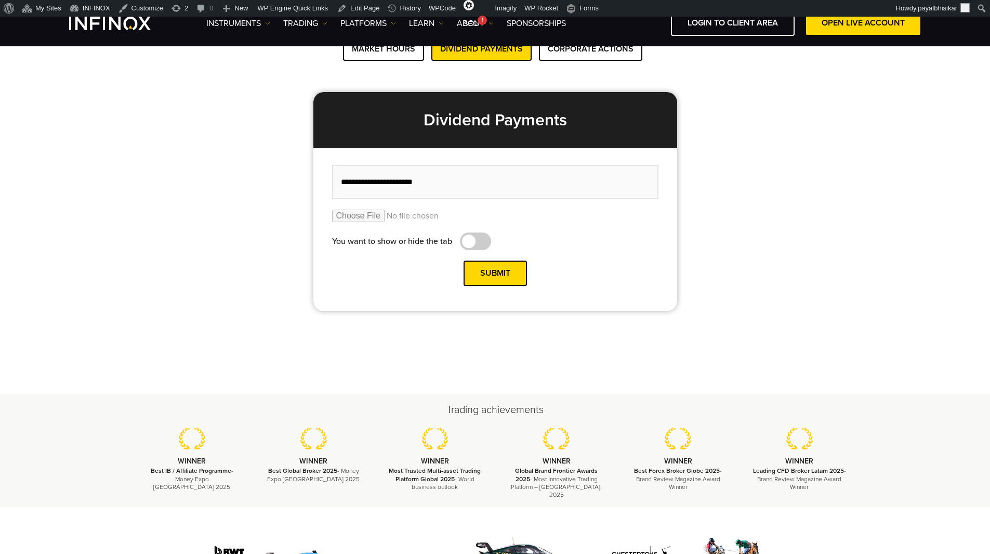
click at [377, 184] on input "**********" at bounding box center [495, 182] width 327 height 35
click at [430, 181] on input "**********" at bounding box center [495, 182] width 327 height 35
type input "**********"
click at [497, 274] on button "Submit" at bounding box center [495, 272] width 63 height 25
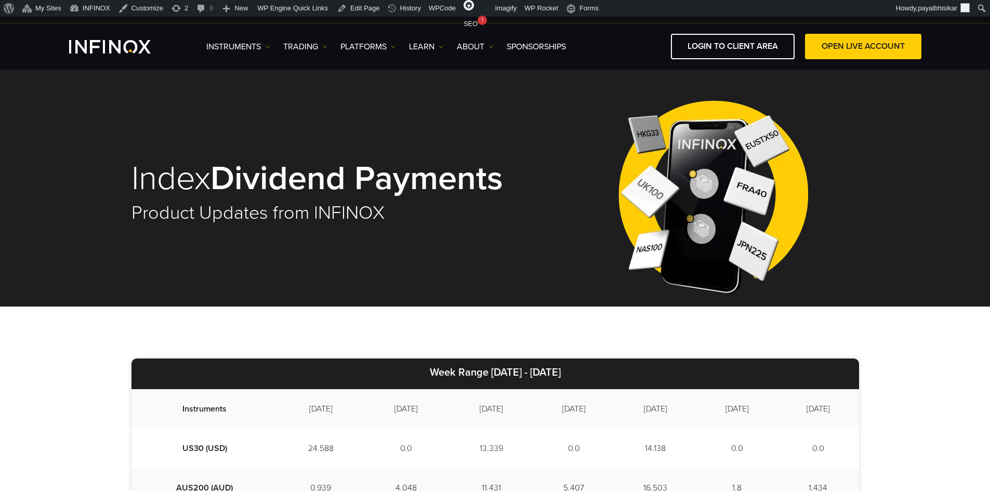
drag, startPoint x: 465, startPoint y: 369, endPoint x: 588, endPoint y: 375, distance: 122.4
click at [588, 375] on p "Week Range 2025/08/29 - 2025/09/08" at bounding box center [496, 374] width 728 height 31
copy strong "2025/08/29 - 2025/09/08"
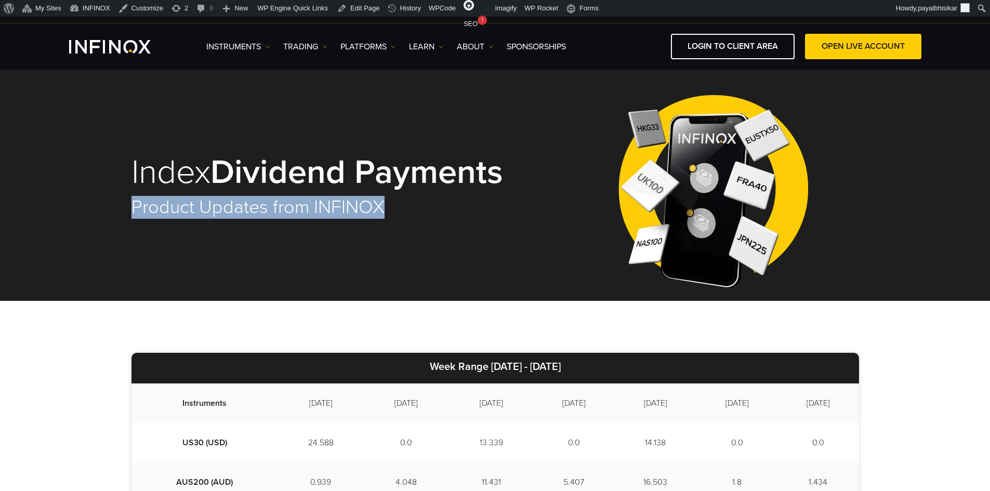
drag, startPoint x: 132, startPoint y: 205, endPoint x: 384, endPoint y: 215, distance: 252.3
click at [384, 215] on h2 "Product Updates from INFINOX" at bounding box center [332, 207] width 400 height 23
click at [389, 237] on div "Index Dividend Payments Product Updates from INFINOX" at bounding box center [332, 186] width 400 height 105
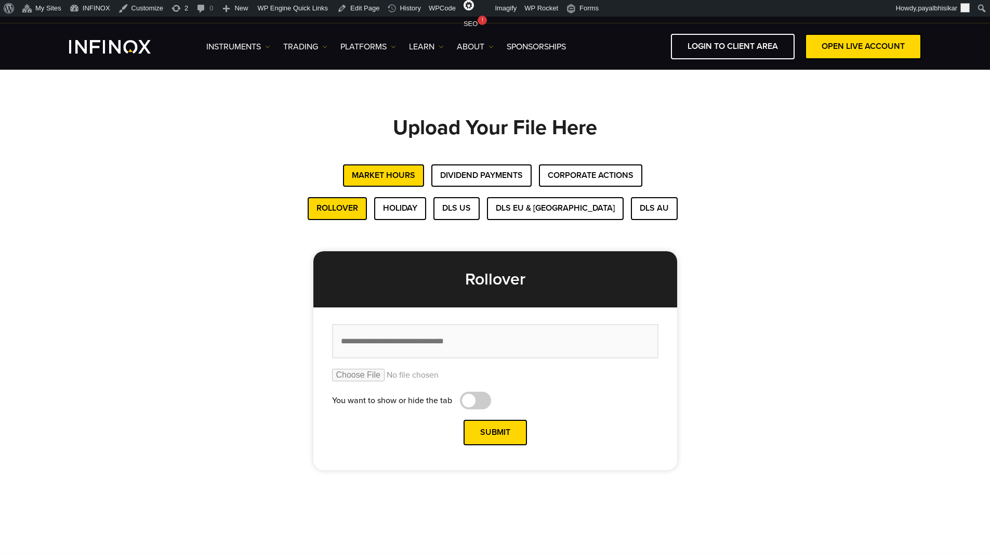
click at [121, 237] on div "Upload Your File Here Market Hours Dividend Payments Corporate Actions Rollover…" at bounding box center [495, 293] width 749 height 354
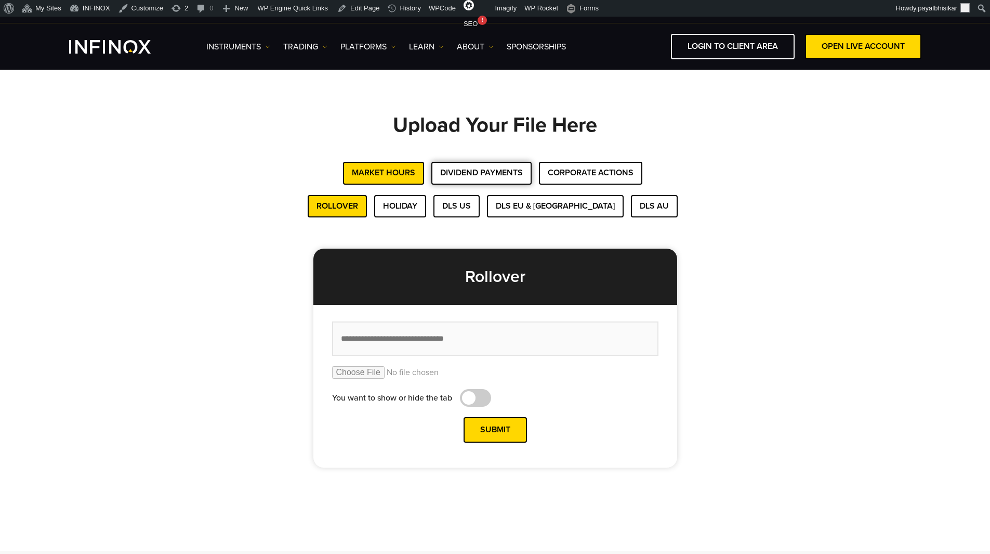
click at [499, 174] on button "Dividend Payments" at bounding box center [482, 173] width 100 height 22
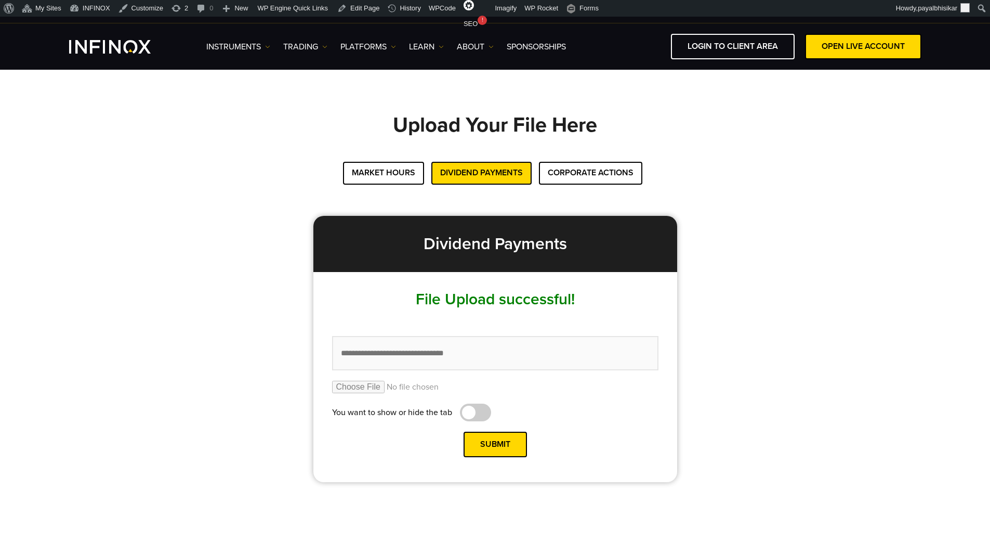
click at [794, 200] on div "Upload Your File Here Market Hours Dividend Payments Corporate Actions Rollover…" at bounding box center [496, 298] width 728 height 368
click at [759, 187] on div "Upload Your File Here Market Hours Dividend Payments Corporate Actions Rollover…" at bounding box center [496, 298] width 728 height 368
click at [741, 235] on div "Upload Your File Here Market Hours Dividend Payments Corporate Actions Rollover…" at bounding box center [496, 298] width 728 height 368
click at [726, 219] on div "Upload Your File Here Market Hours Dividend Payments Corporate Actions Rollover…" at bounding box center [496, 298] width 728 height 368
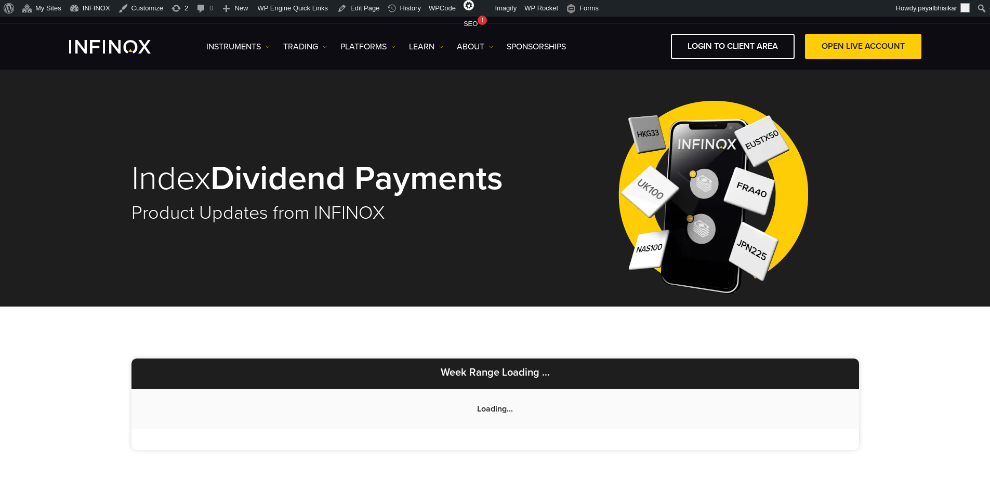
click at [19, 446] on div "Week Range Loading ... Loading..." at bounding box center [495, 404] width 990 height 195
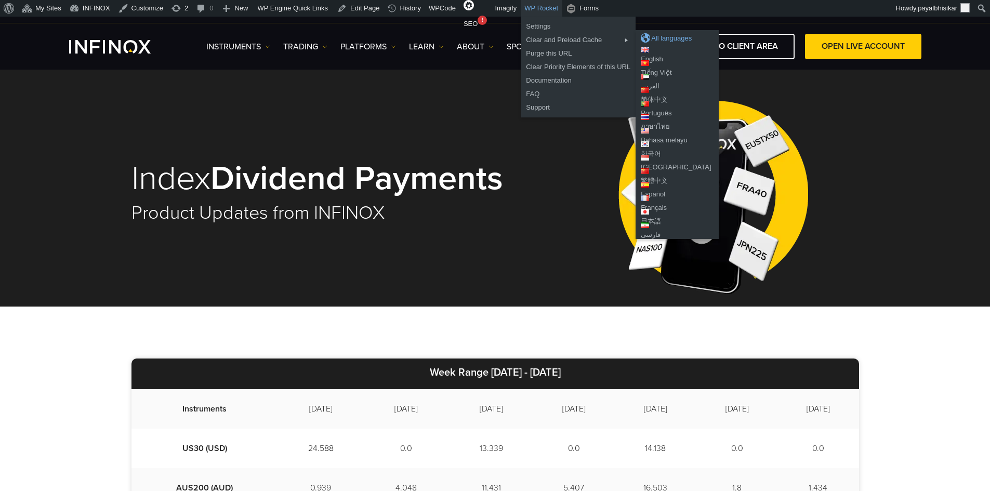
click at [651, 38] on div "All languages" at bounding box center [677, 38] width 73 height 10
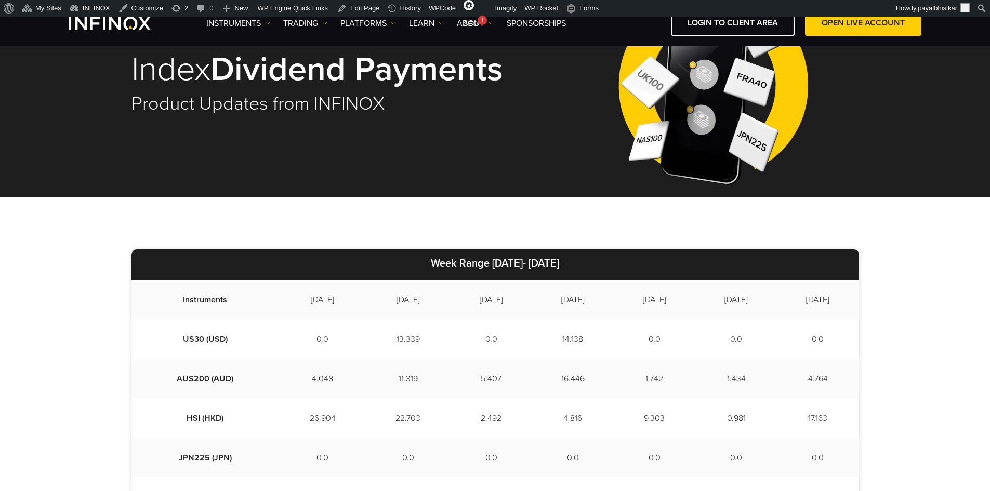
scroll to position [104, 0]
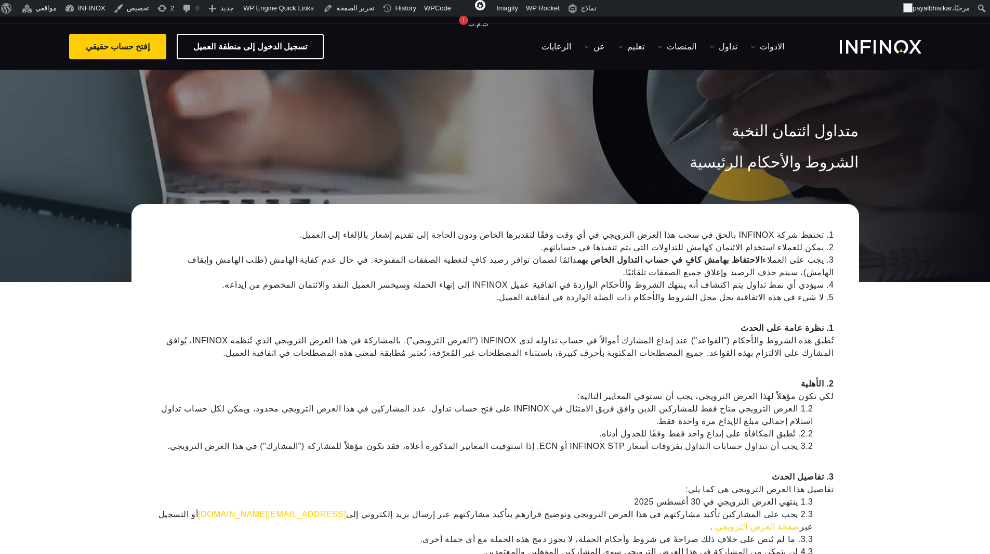
click at [857, 167] on h1 "الشروط والأحكام الرئيسية" at bounding box center [496, 162] width 728 height 17
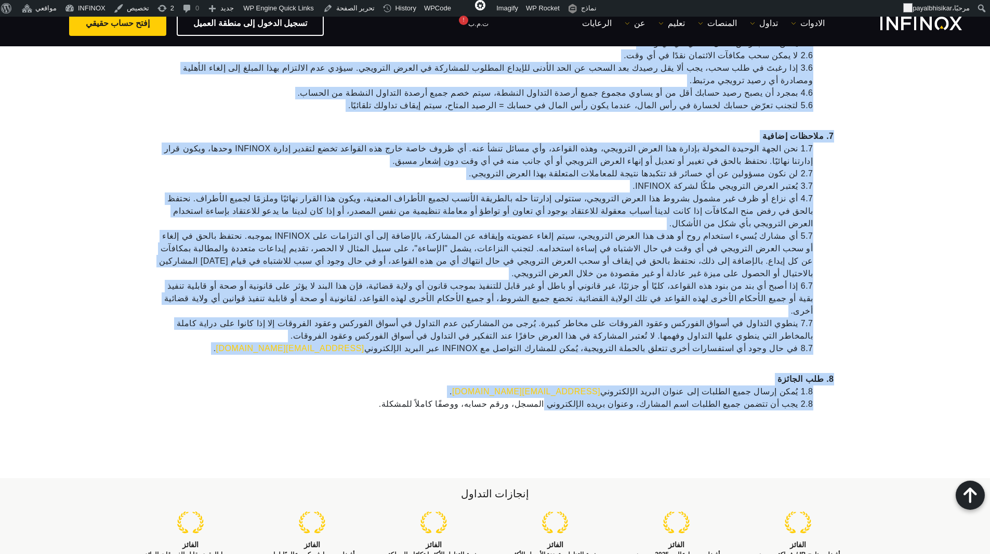
scroll to position [1040, 0]
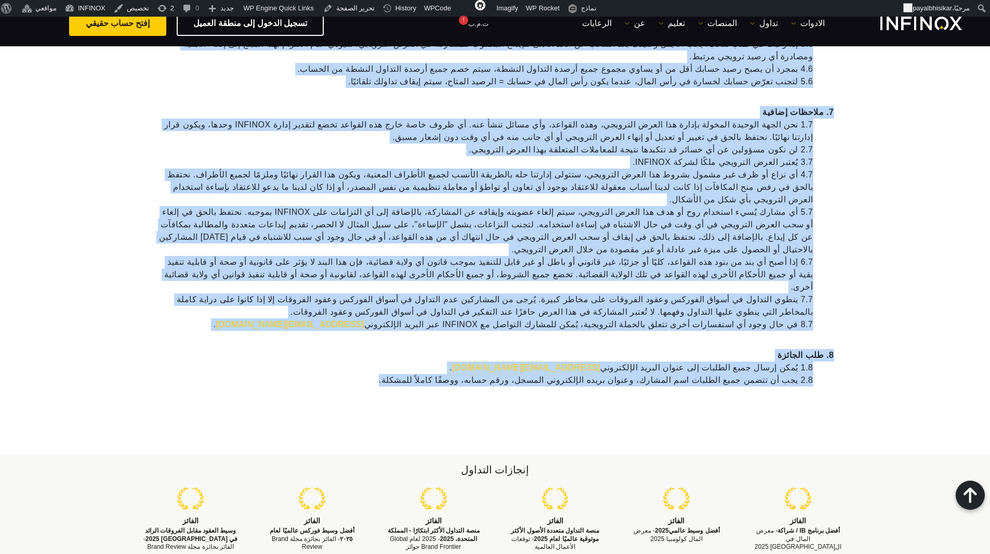
drag, startPoint x: 866, startPoint y: 132, endPoint x: 471, endPoint y: 272, distance: 418.7
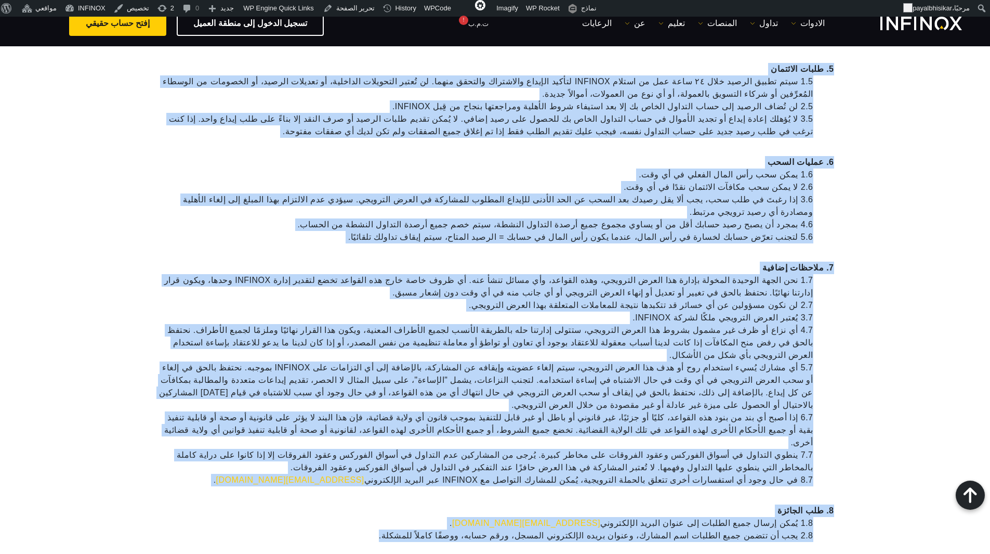
scroll to position [884, 0]
click at [481, 275] on li "1.7 نحن الجهة الوحيدة المخولة بإدارة هذا العرض الترويجي، وهذه القواعد، وأي مسائ…" at bounding box center [484, 287] width 657 height 25
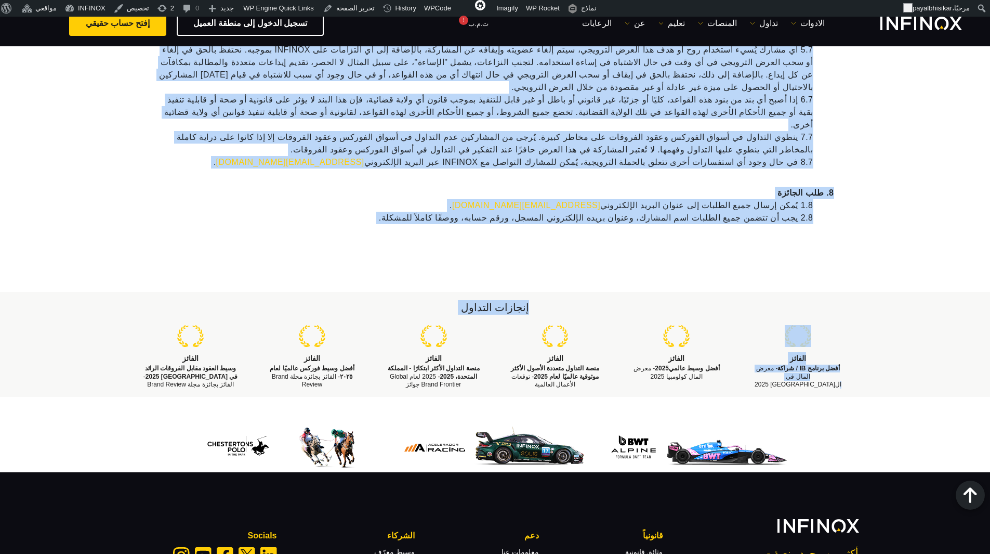
scroll to position [1254, 0]
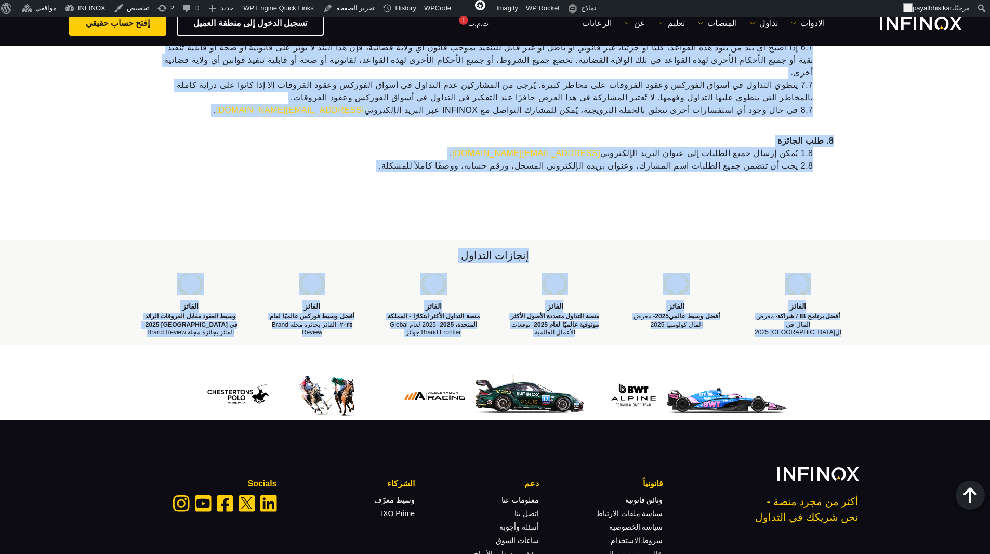
drag, startPoint x: 872, startPoint y: 127, endPoint x: 817, endPoint y: 269, distance: 152.5
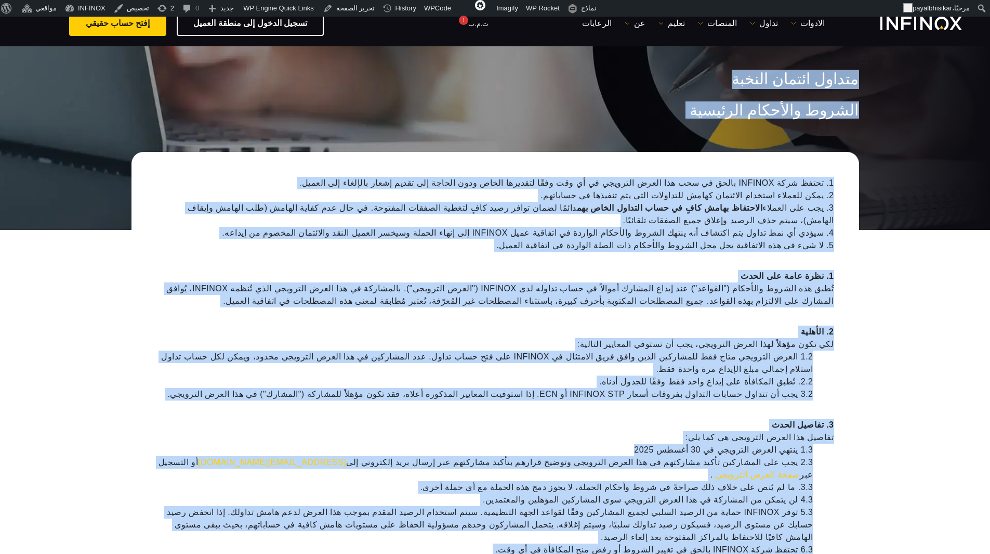
scroll to position [0, 0]
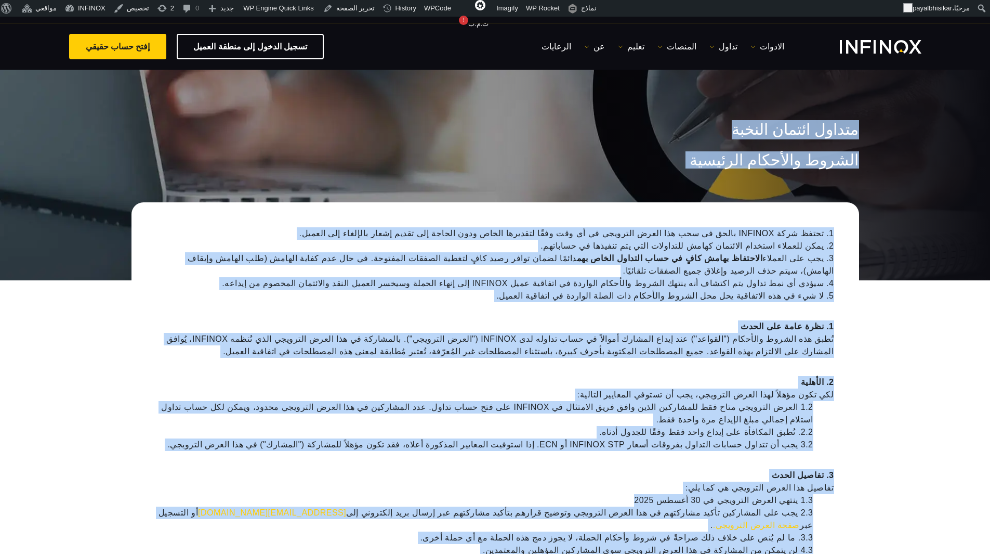
click at [909, 250] on div "متداول ائتمان النخبة الشروط والأحكام الرئيسية" at bounding box center [495, 174] width 990 height 212
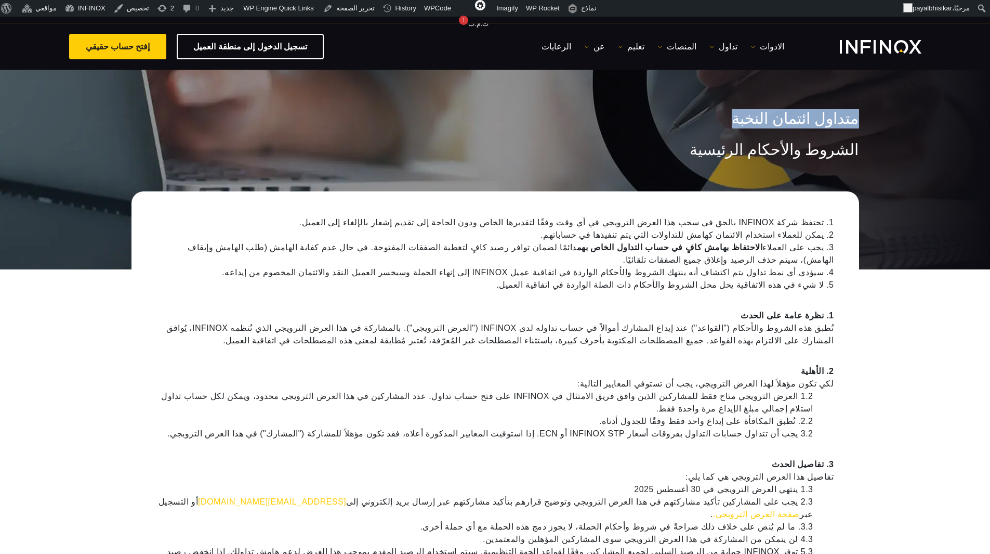
drag, startPoint x: 890, startPoint y: 120, endPoint x: 884, endPoint y: 217, distance: 97.4
click at [884, 217] on div "متداول ائتمان النخبة الشروط والأحكام الرئيسية" at bounding box center [495, 163] width 990 height 212
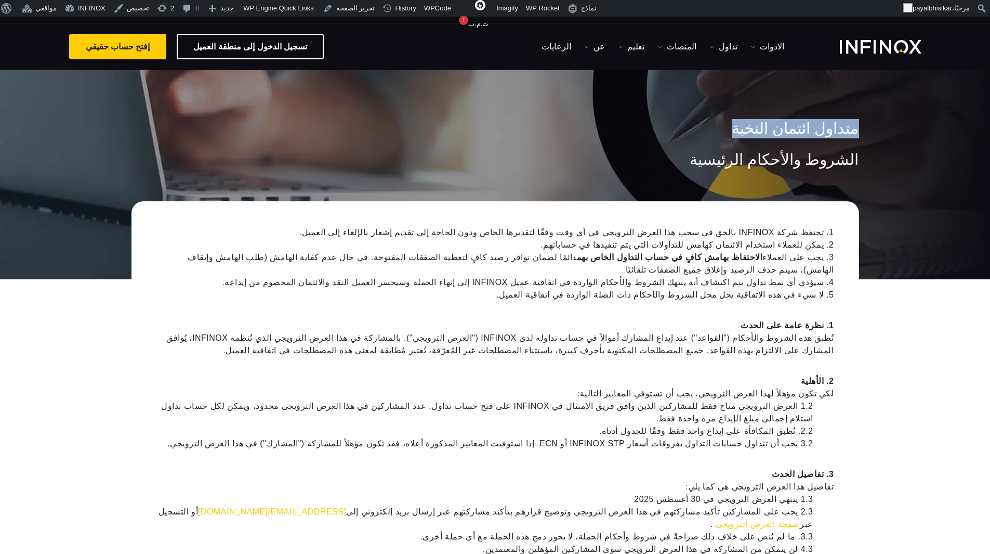
click at [890, 209] on div "متداول ائتمان النخبة الشروط والأحكام الرئيسية" at bounding box center [495, 173] width 990 height 212
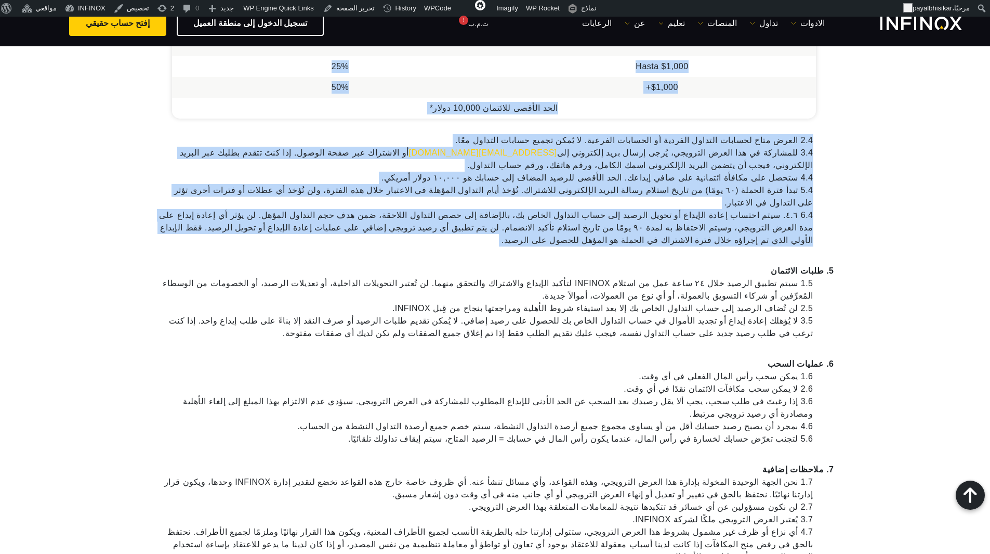
scroll to position [682, 0]
drag, startPoint x: 883, startPoint y: 122, endPoint x: 835, endPoint y: 194, distance: 86.2
click at [835, 194] on div "متداول ائتمان النخبة الشروط والأحكام الرئيسية 1. تحتفظ شركة INFINOX بالحق في سح…" at bounding box center [495, 78] width 990 height 1429
click at [851, 177] on div "1. تحتفظ شركة INFINOX بالحق في سحب هذا العرض الترويجي في أي وقت وفقًا لتقديرها …" at bounding box center [496, 145] width 728 height 1295
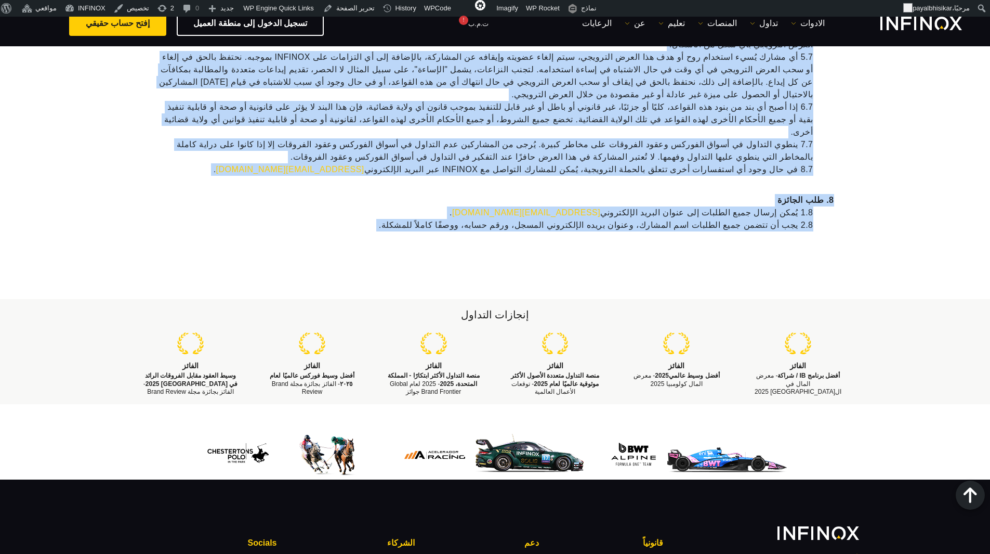
scroll to position [1196, 0]
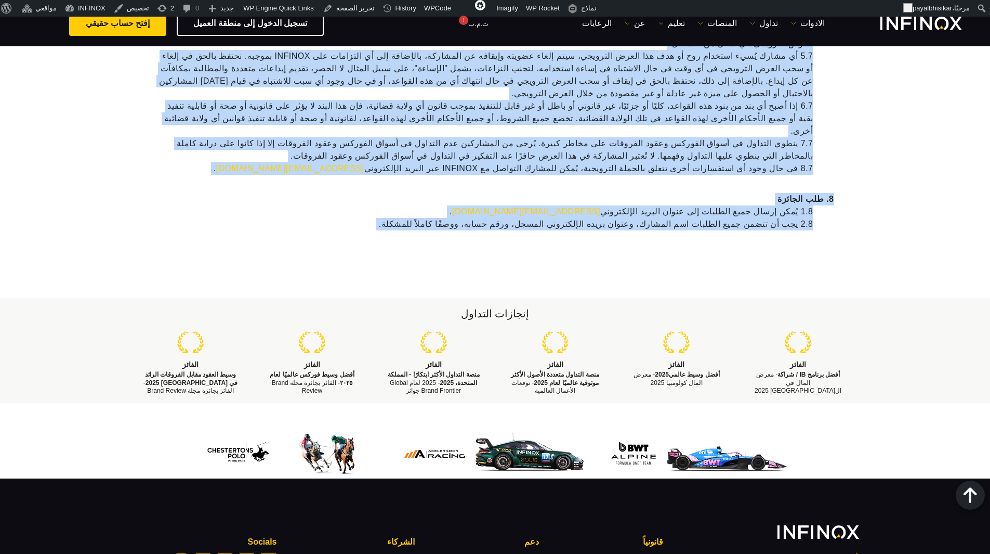
drag, startPoint x: 863, startPoint y: 123, endPoint x: 651, endPoint y: 161, distance: 214.5
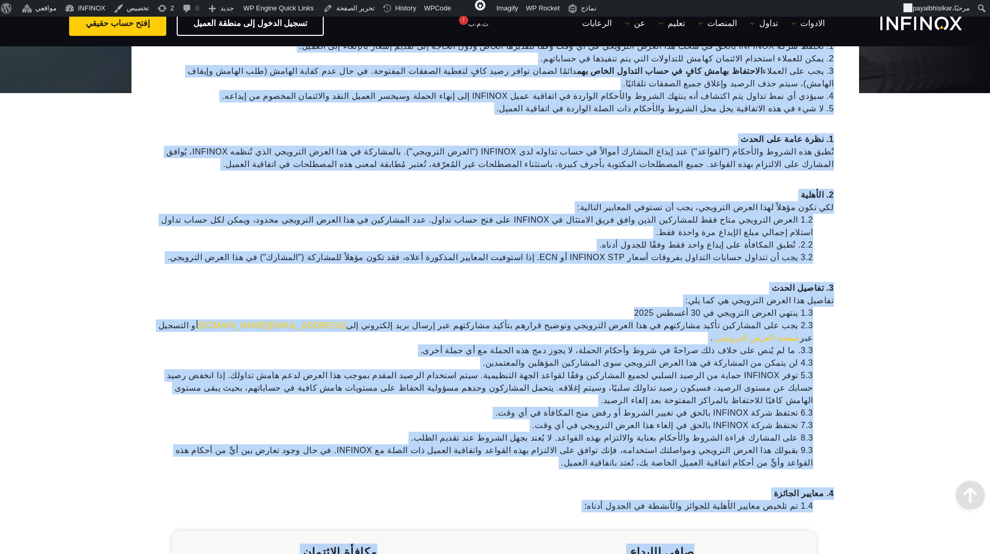
scroll to position [0, 0]
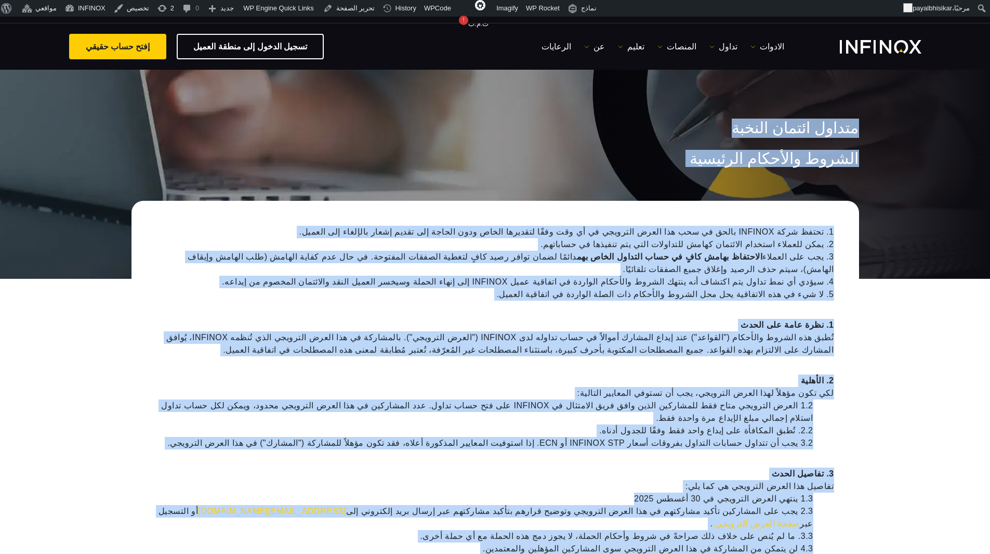
click at [874, 202] on div "متداول ائتمان النخبة الشروط والأحكام الرئيسية" at bounding box center [495, 173] width 990 height 212
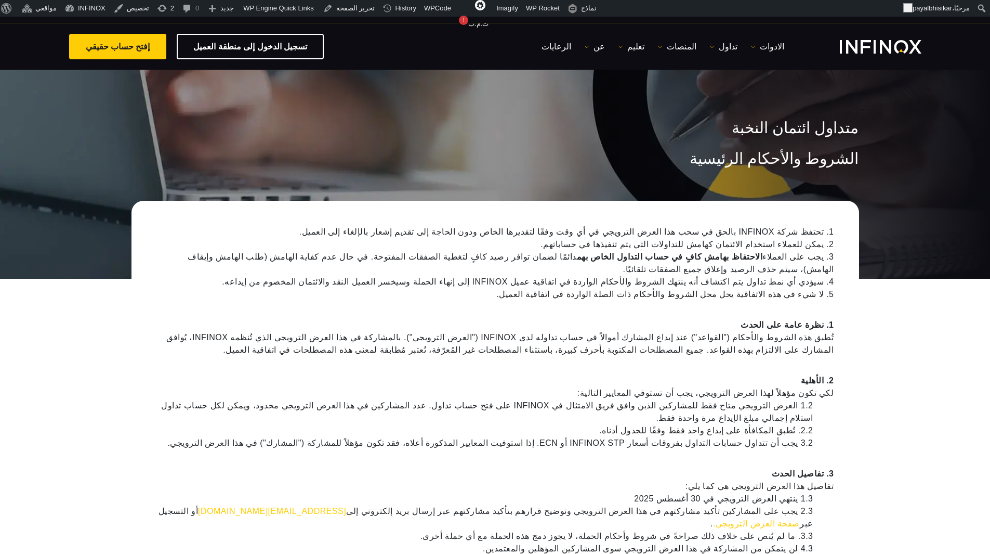
click at [823, 249] on li "2. يمكن للعملاء استخدام الائتمان كهامش للتداولات التي يتم تنفيذها في حساباتهم." at bounding box center [495, 244] width 678 height 12
click at [886, 190] on div "متداول ائتمان النخبة الشروط والأحكام الرئيسية" at bounding box center [495, 173] width 990 height 212
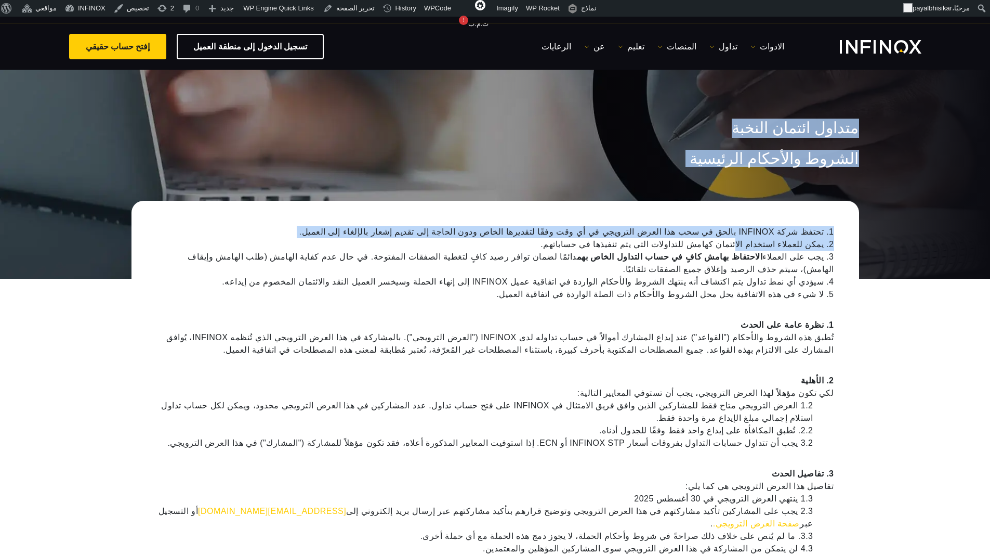
drag, startPoint x: 868, startPoint y: 130, endPoint x: 758, endPoint y: 238, distance: 154.1
click at [925, 223] on div "متداول ائتمان النخبة الشروط والأحكام الرئيسية" at bounding box center [495, 173] width 990 height 212
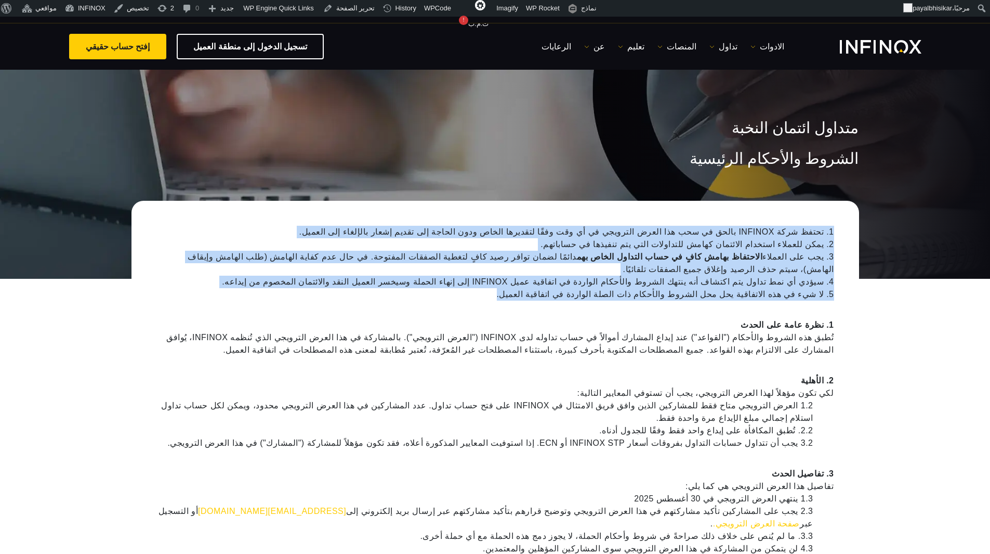
drag, startPoint x: 838, startPoint y: 230, endPoint x: 565, endPoint y: 279, distance: 276.9
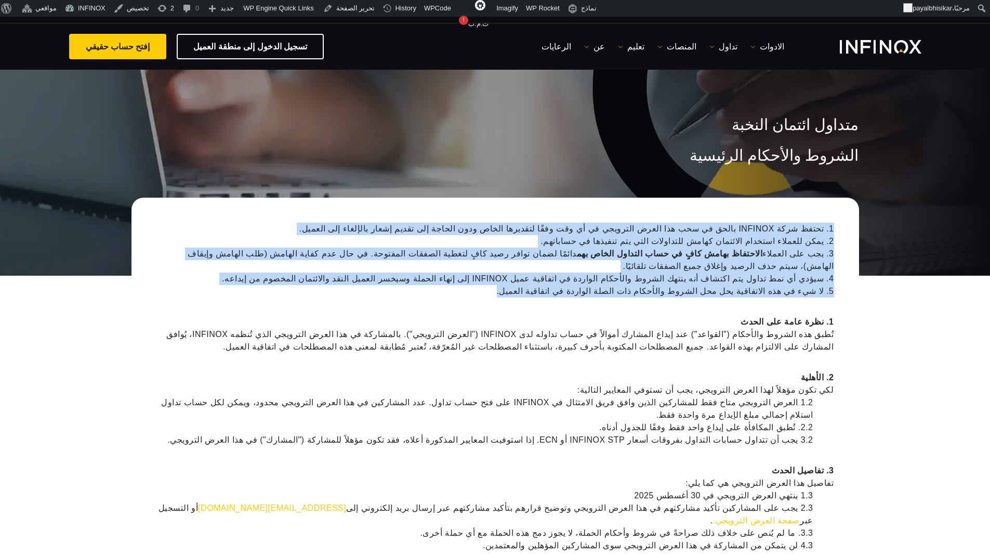
scroll to position [52, 0]
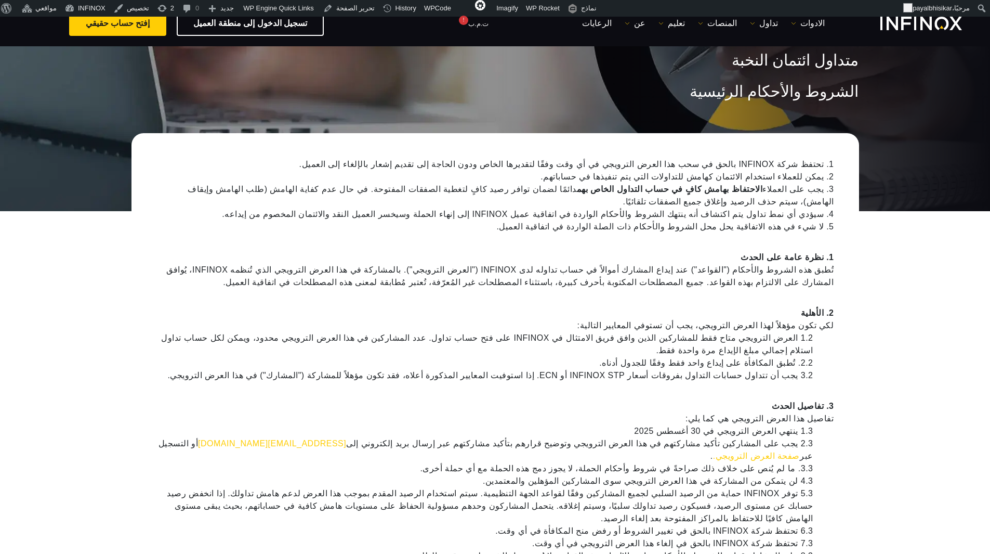
click at [645, 191] on strong "الاحتفاظ بهامش كافٍ في حساب التداول الخاص بهم" at bounding box center [670, 189] width 186 height 9
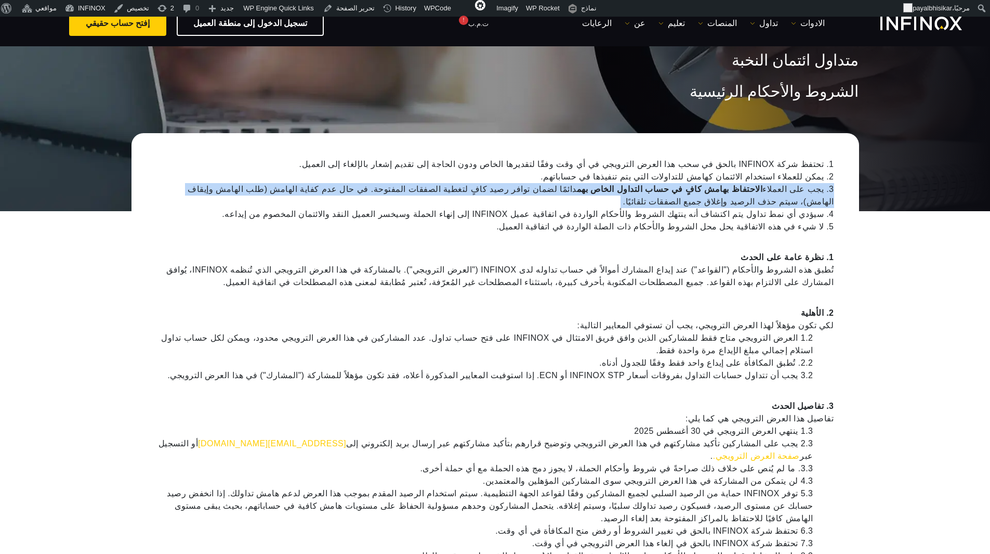
click at [645, 191] on strong "الاحتفاظ بهامش كافٍ في حساب التداول الخاص بهم" at bounding box center [670, 189] width 186 height 9
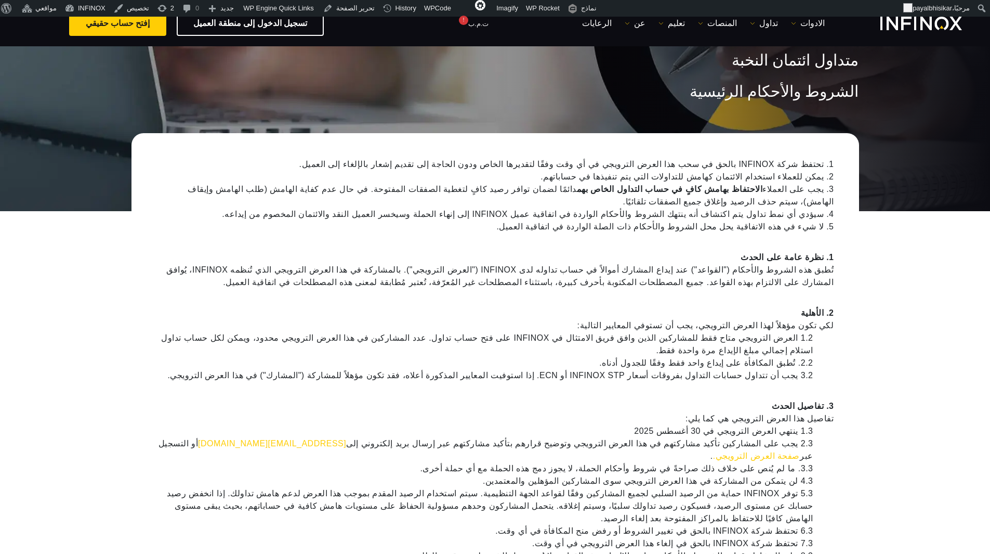
click at [642, 208] on li "4. سيؤدي أي نمط تداول يتم اكتشاف أنه ينتهك الشروط والأحكام الواردة في اتفاقية ع…" at bounding box center [495, 214] width 678 height 12
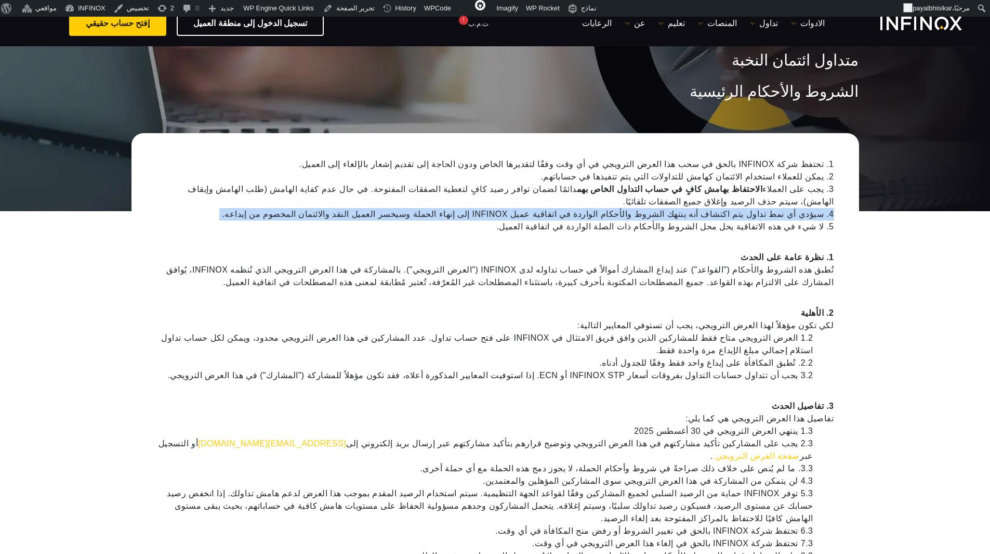
click at [642, 208] on li "4. سيؤدي أي نمط تداول يتم اكتشاف أنه ينتهك الشروط والأحكام الواردة في اتفاقية ع…" at bounding box center [495, 214] width 678 height 12
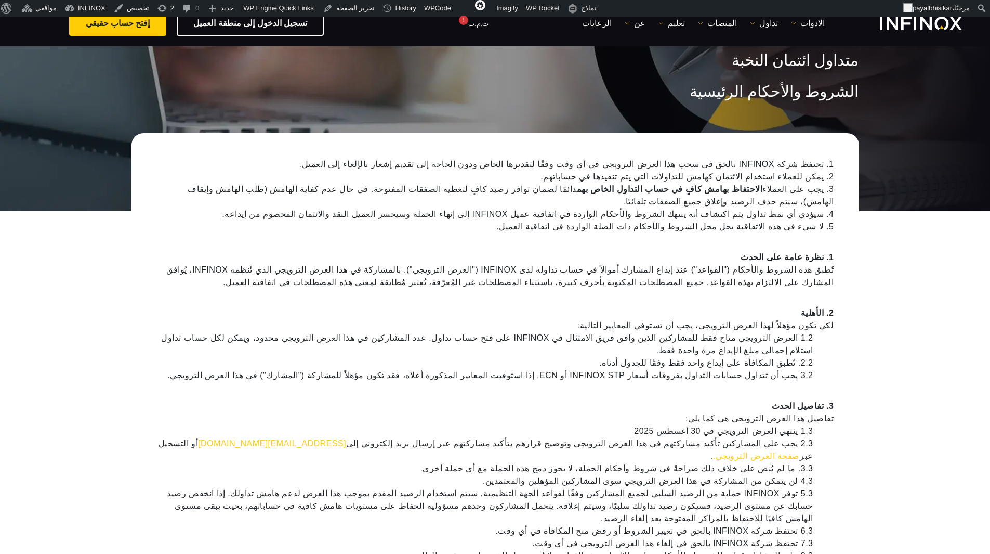
click at [639, 220] on li "5. لا شيء في هذه الاتفاقية يحل محل الشروط والأحكام ذات الصلة الواردة في اتفاقية…" at bounding box center [495, 226] width 678 height 12
click at [647, 166] on li "1. تحتفظ شركة INFINOX بالحق في سحب هذا العرض الترويجي في أي وقت وفقًا لتقديرها …" at bounding box center [495, 164] width 678 height 12
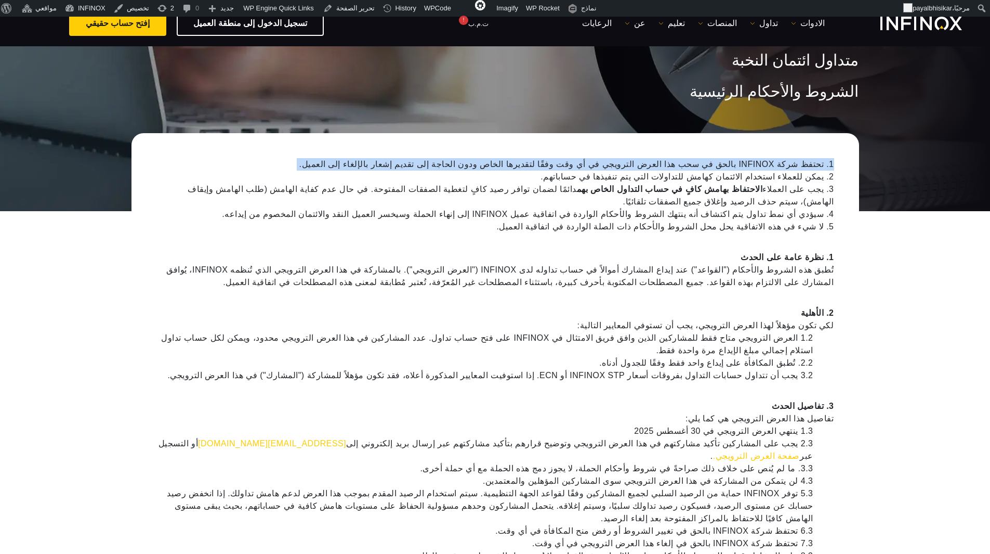
click at [647, 166] on li "1. تحتفظ شركة INFINOX بالحق في سحب هذا العرض الترويجي في أي وقت وفقًا لتقديرها …" at bounding box center [495, 164] width 678 height 12
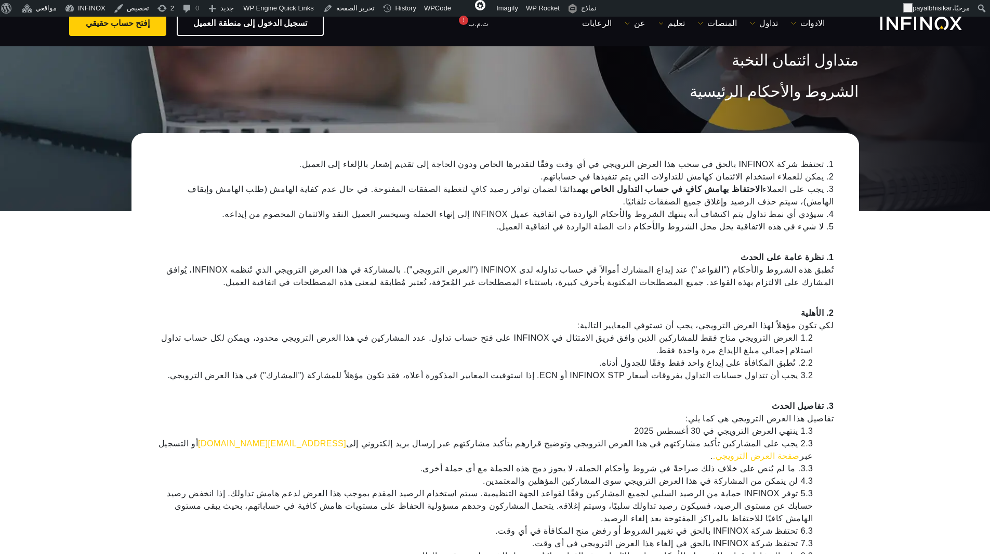
click at [873, 193] on div "متداول ائتمان النخبة الشروط والأحكام الرئيسية" at bounding box center [495, 105] width 990 height 212
click at [320, 121] on div "متداول ائتمان النخبة الشروط والأحكام الرئيسية" at bounding box center [495, 105] width 990 height 212
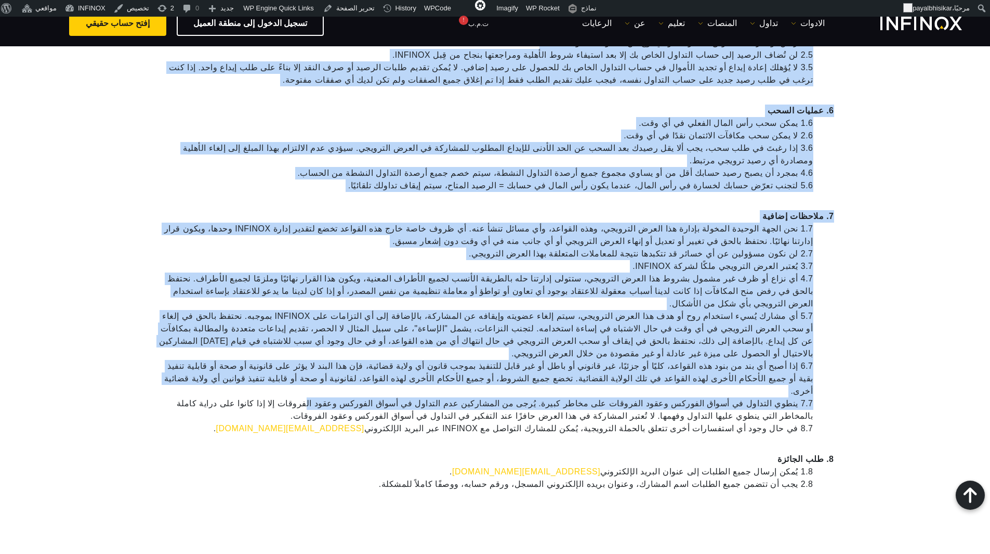
scroll to position [988, 0]
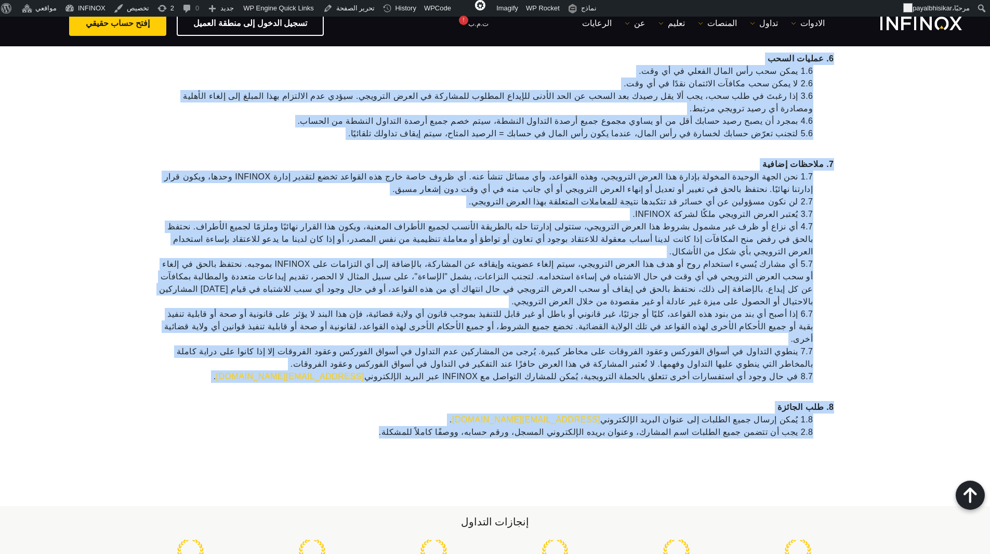
drag, startPoint x: 861, startPoint y: 61, endPoint x: 445, endPoint y: 311, distance: 485.8
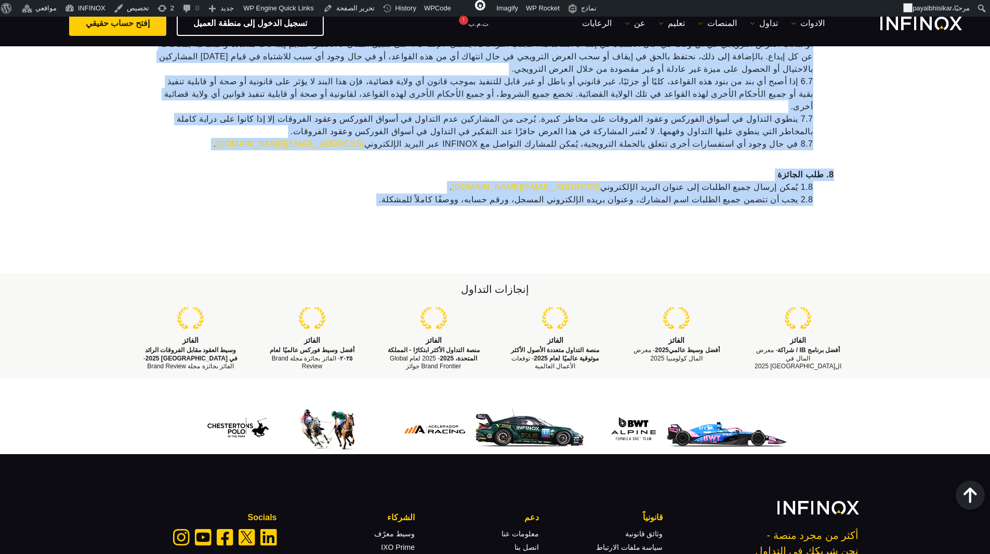
scroll to position [1202, 0]
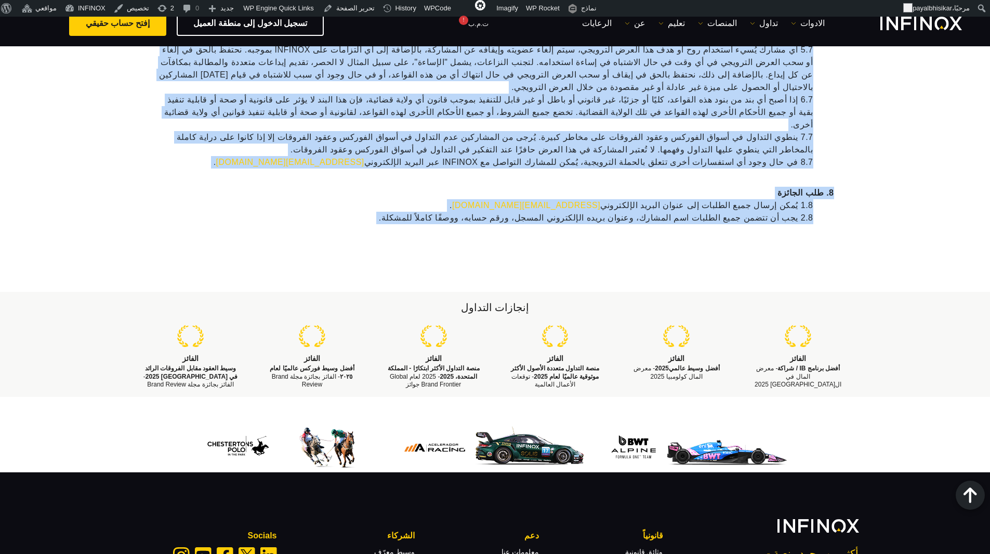
drag, startPoint x: 874, startPoint y: 125, endPoint x: 843, endPoint y: 164, distance: 49.6
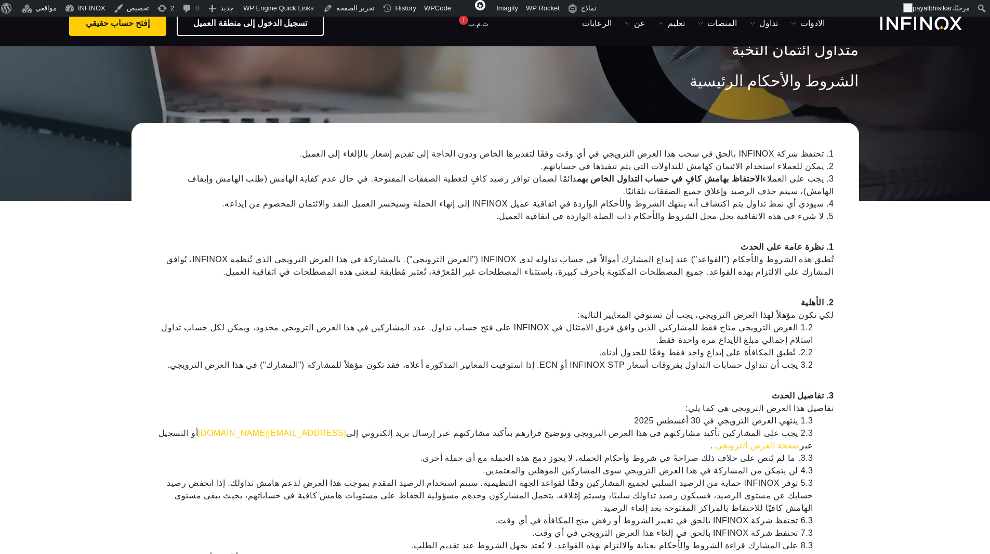
scroll to position [0, 0]
